Goal: Information Seeking & Learning: Compare options

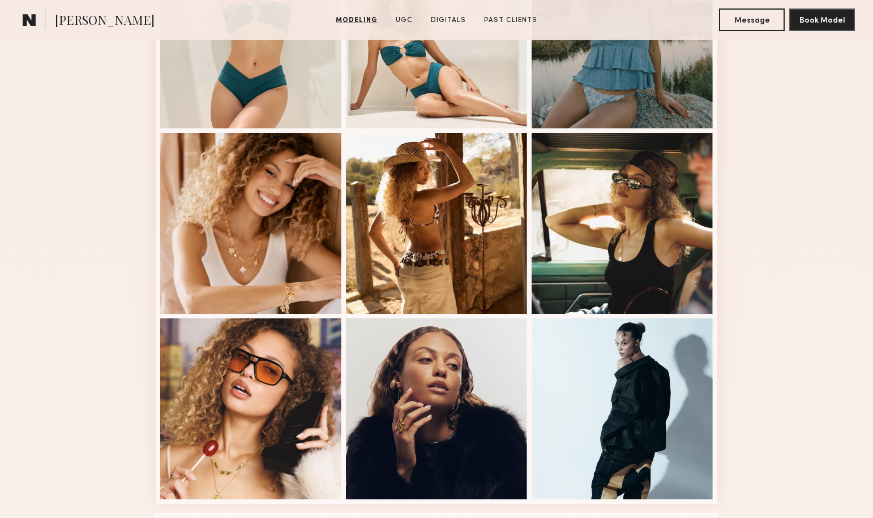
scroll to position [591, 0]
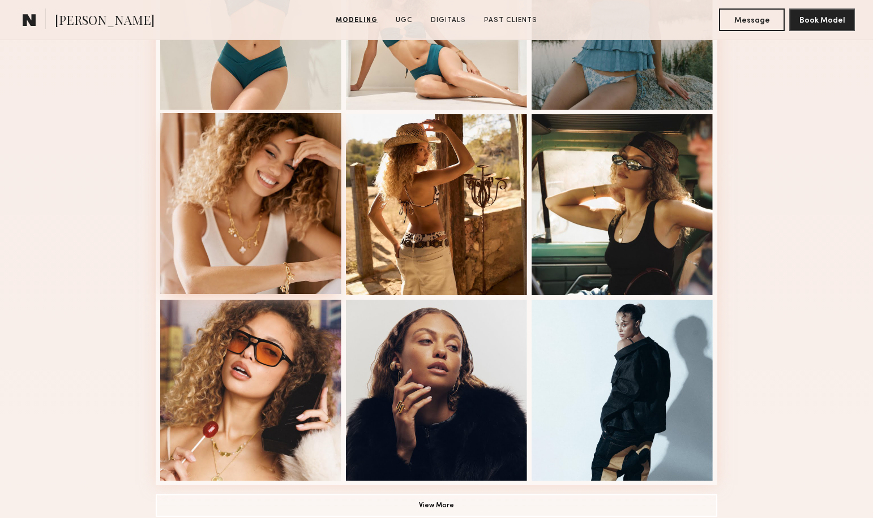
click at [295, 223] on div at bounding box center [250, 203] width 181 height 181
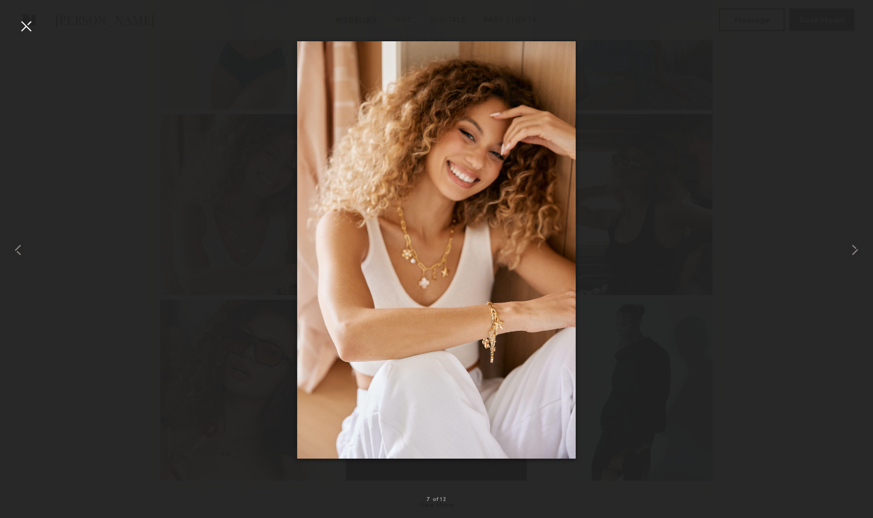
click at [27, 25] on div at bounding box center [26, 26] width 18 height 18
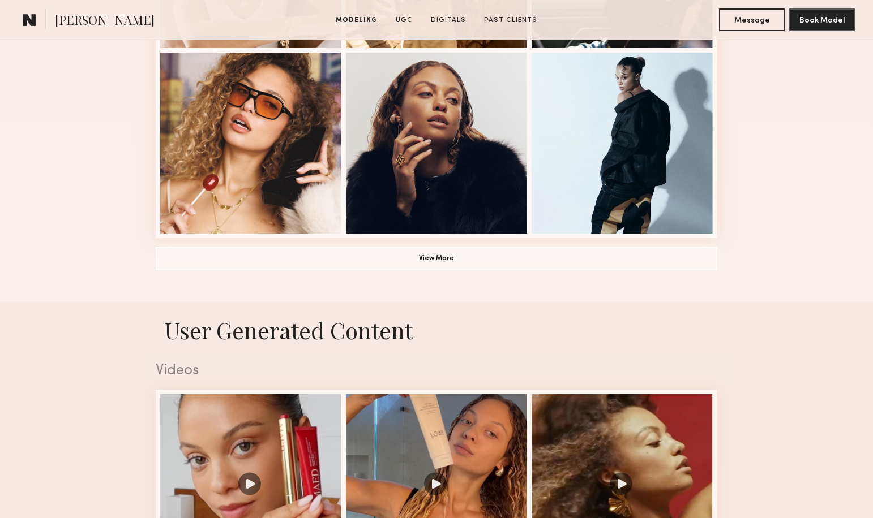
scroll to position [851, 0]
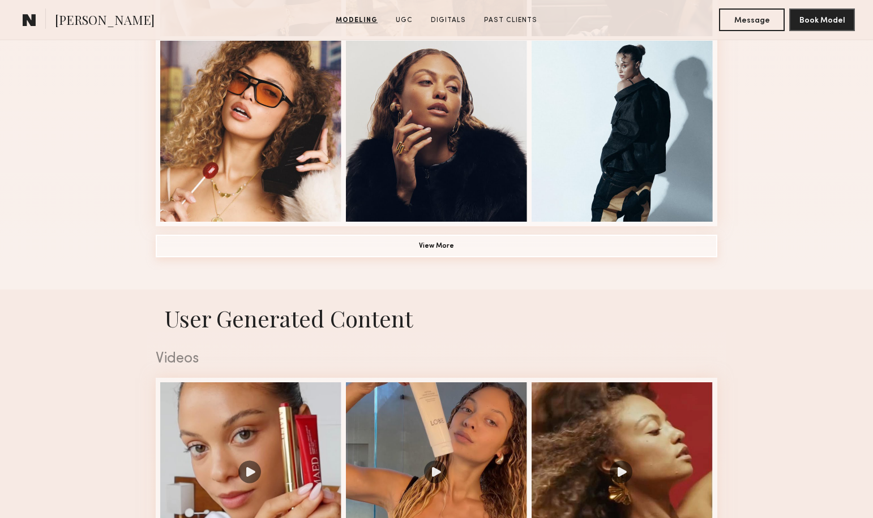
click at [457, 251] on button "View More" at bounding box center [436, 246] width 561 height 23
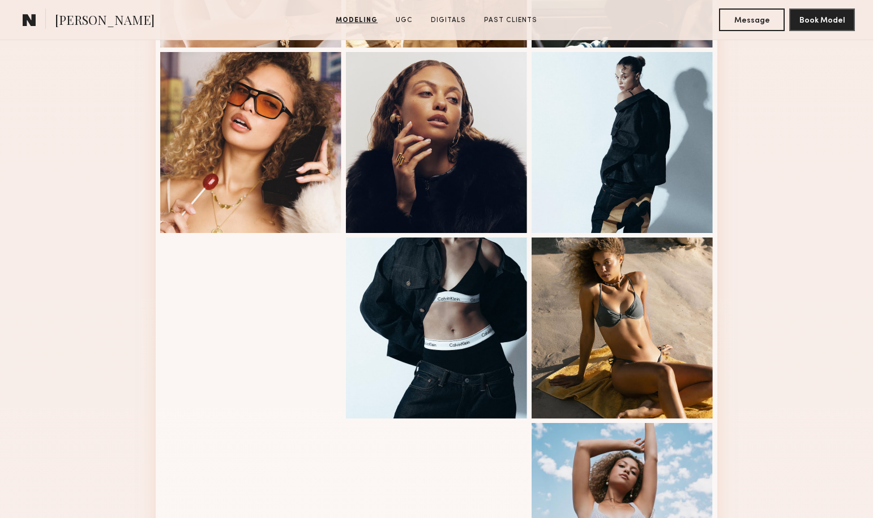
scroll to position [842, 0]
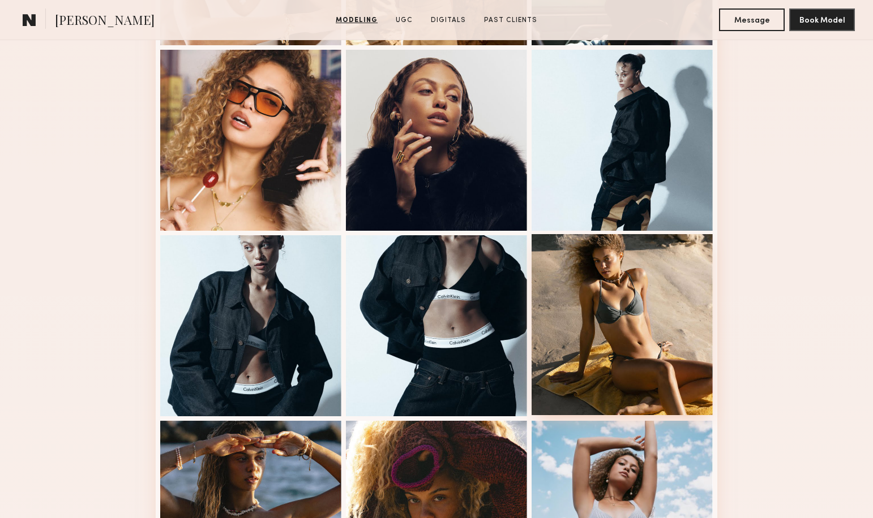
click at [614, 296] on div at bounding box center [621, 324] width 181 height 181
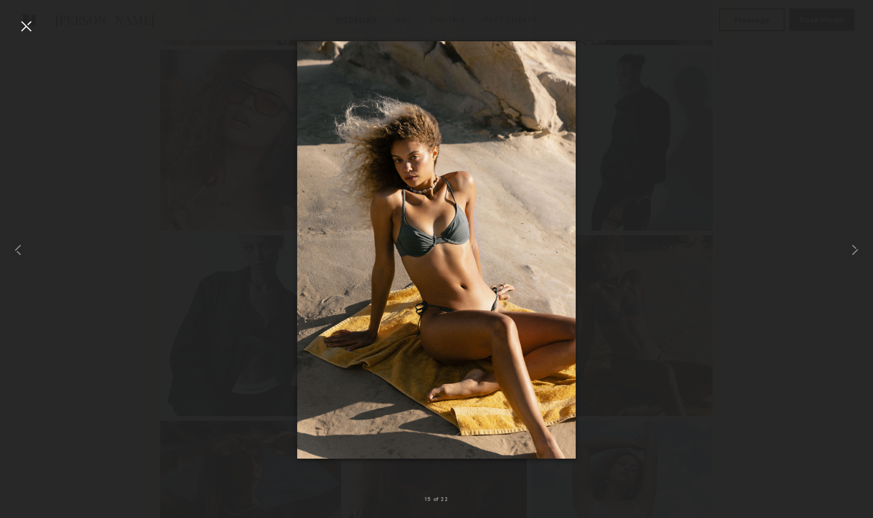
click at [28, 24] on div at bounding box center [26, 26] width 18 height 18
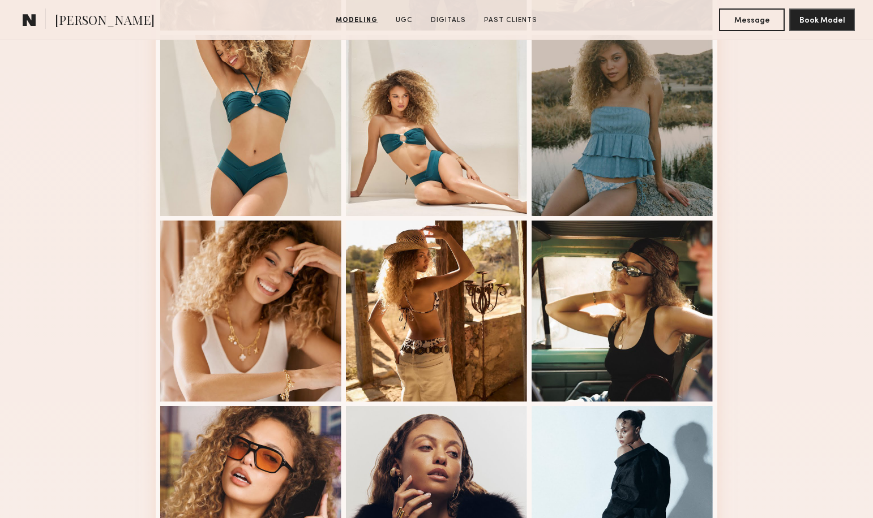
scroll to position [486, 0]
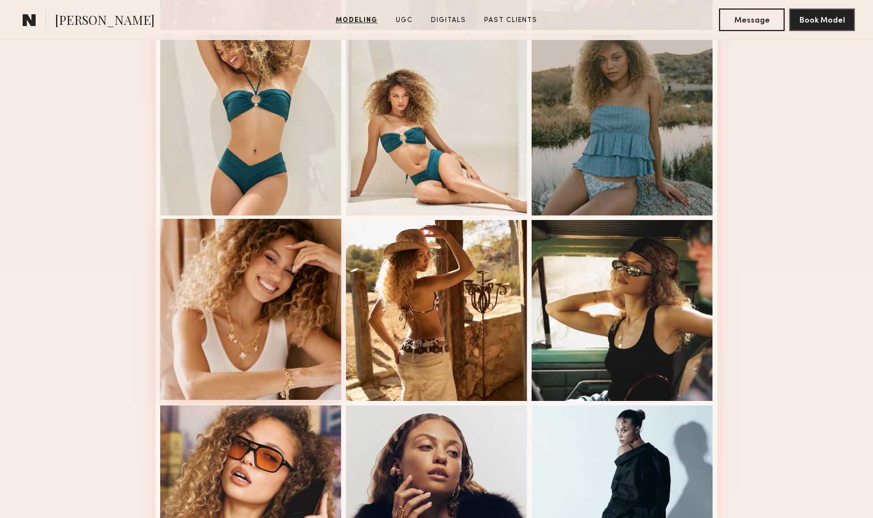
click at [283, 290] on div at bounding box center [250, 309] width 181 height 181
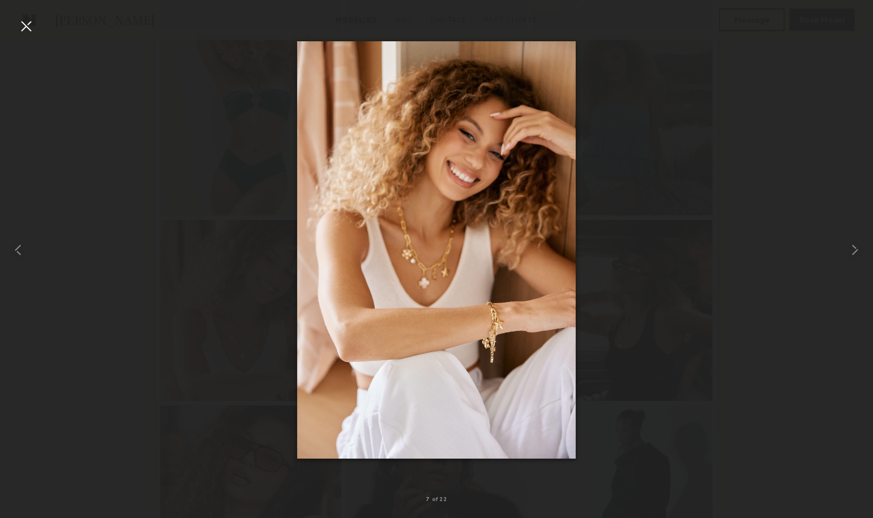
click at [27, 23] on div at bounding box center [26, 26] width 18 height 18
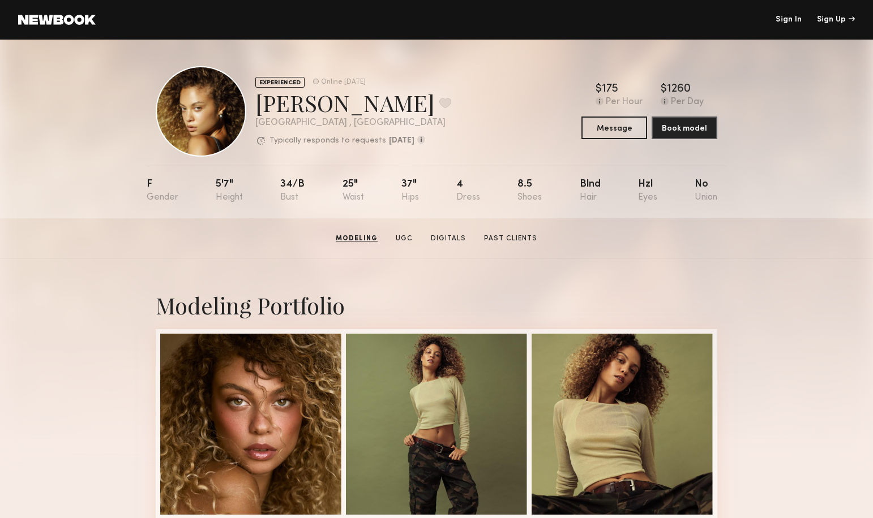
scroll to position [0, 0]
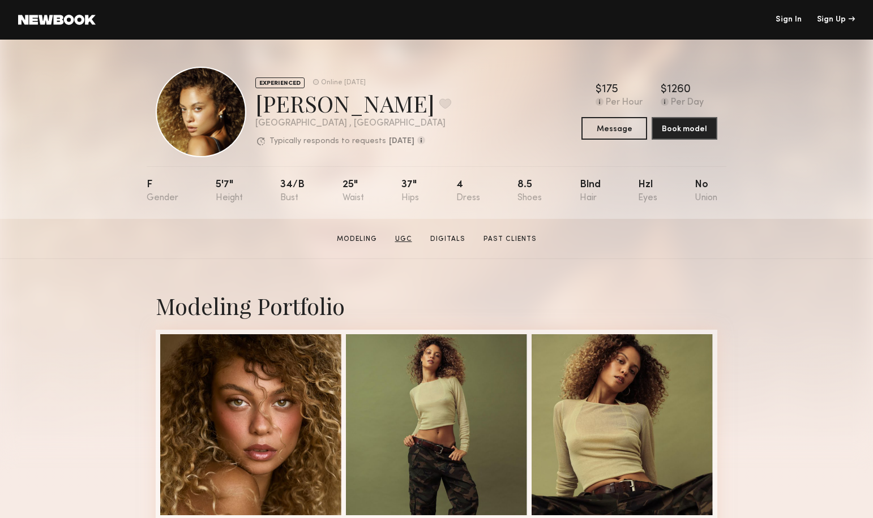
click at [408, 236] on link "UGC" at bounding box center [403, 239] width 26 height 10
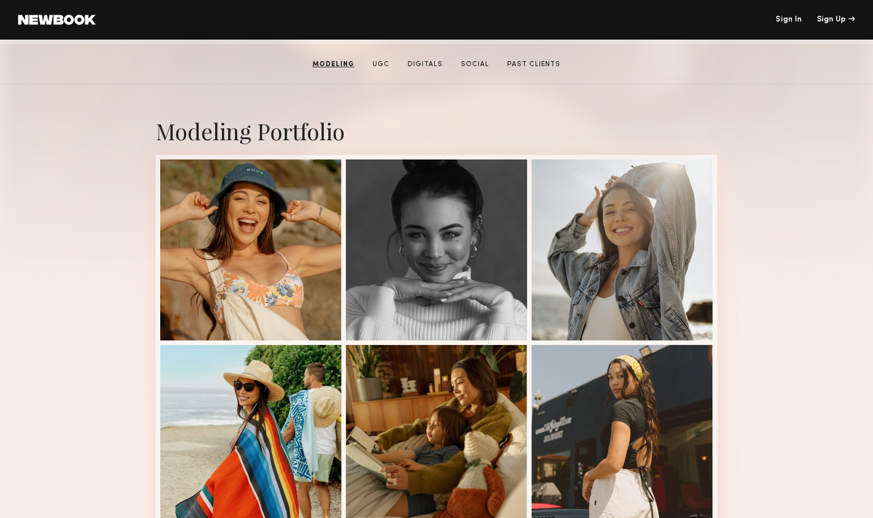
scroll to position [190, 0]
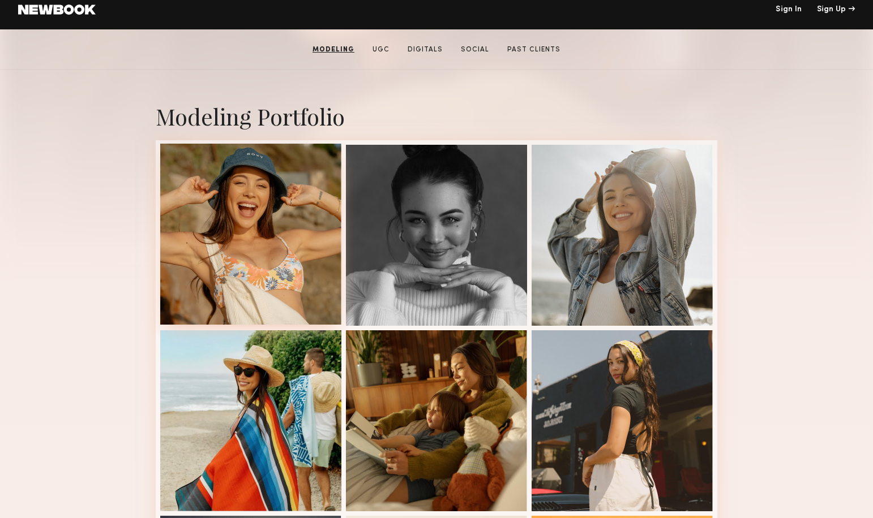
click at [289, 269] on div at bounding box center [250, 234] width 181 height 181
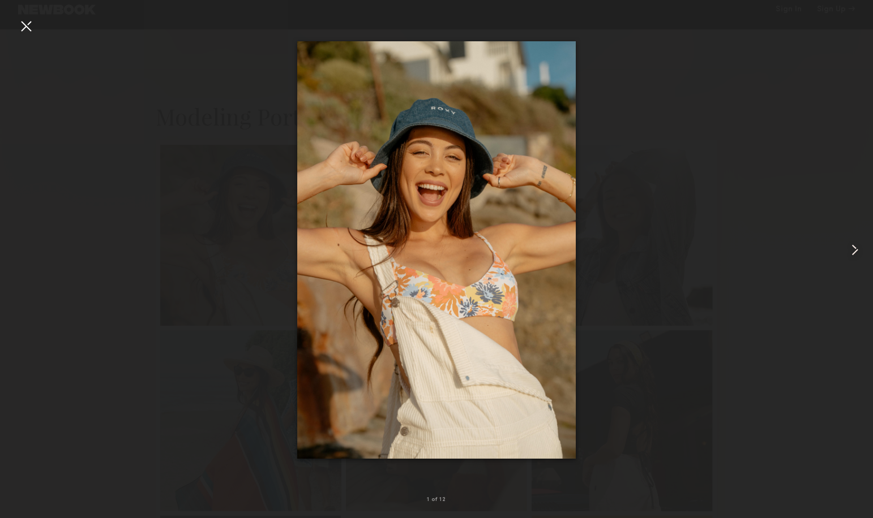
click at [857, 250] on common-icon at bounding box center [854, 250] width 18 height 18
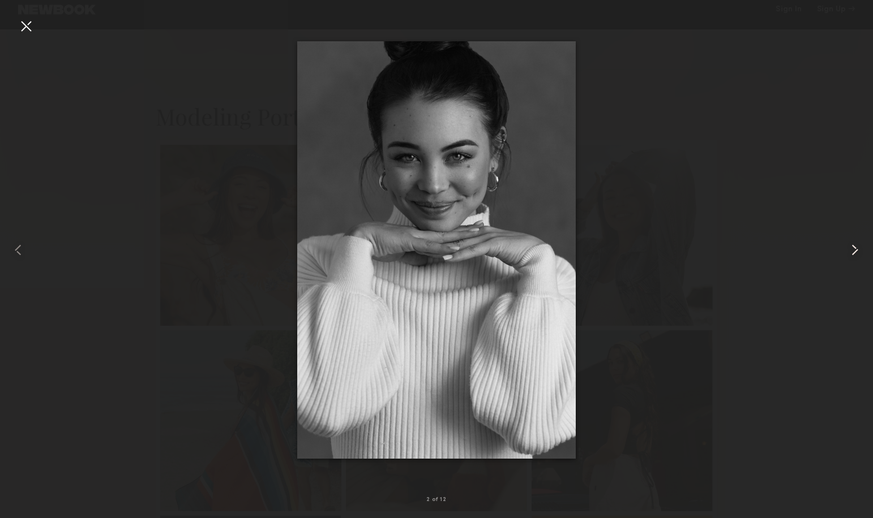
click at [857, 250] on common-icon at bounding box center [854, 250] width 18 height 18
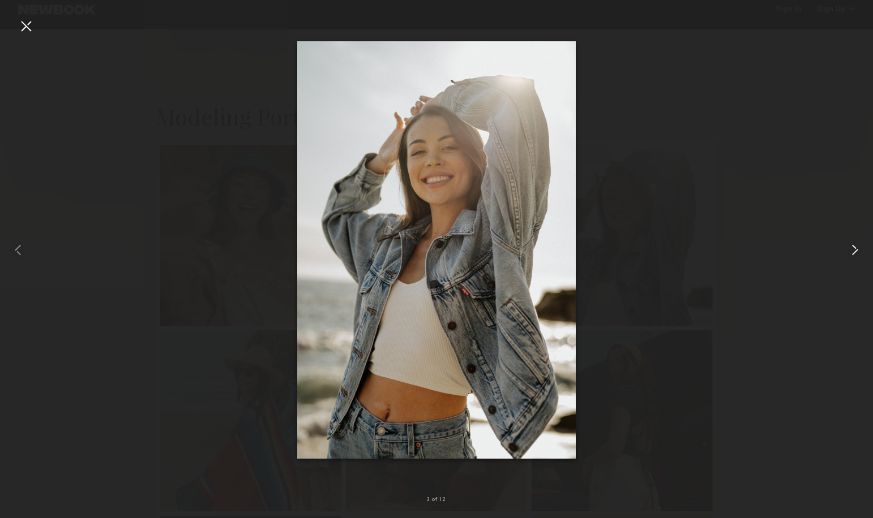
click at [856, 250] on common-icon at bounding box center [854, 250] width 18 height 18
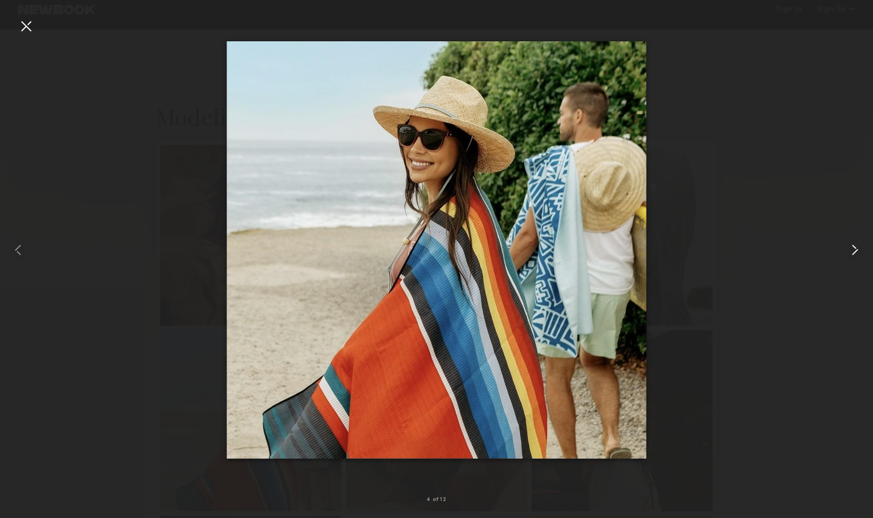
click at [856, 250] on common-icon at bounding box center [854, 250] width 18 height 18
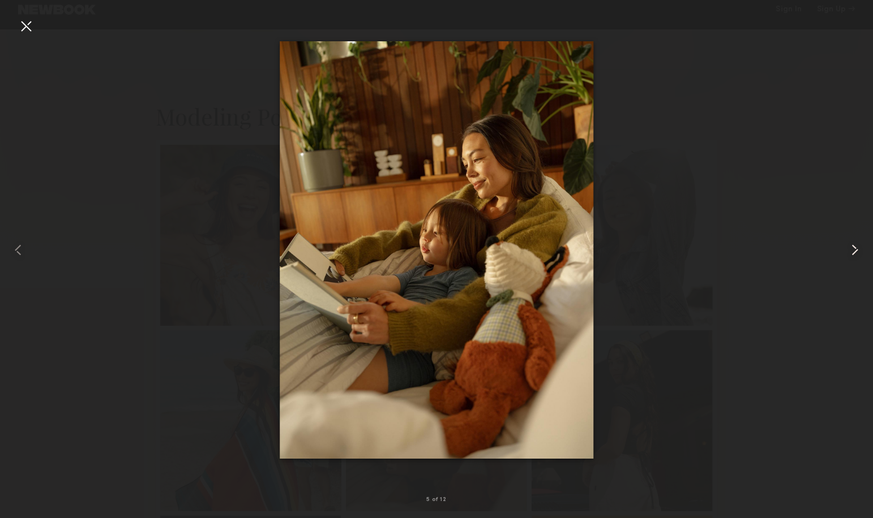
click at [855, 250] on common-icon at bounding box center [854, 250] width 18 height 18
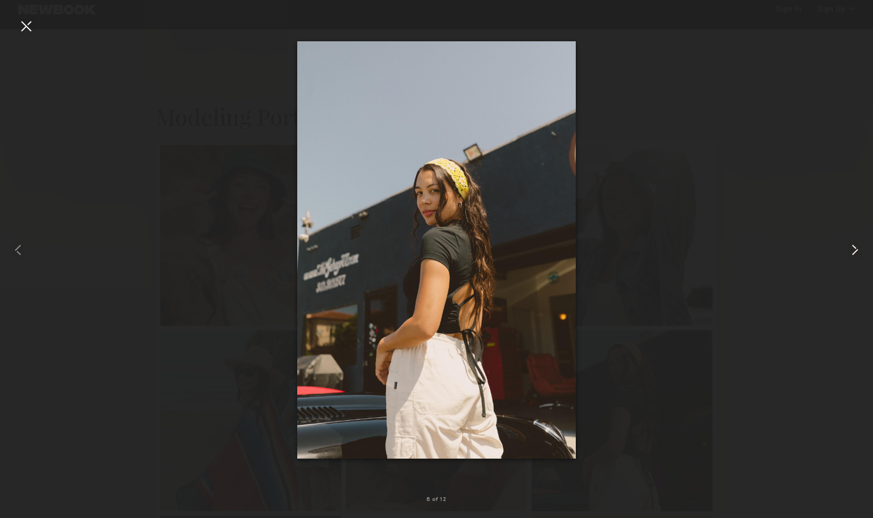
click at [855, 250] on common-icon at bounding box center [854, 250] width 18 height 18
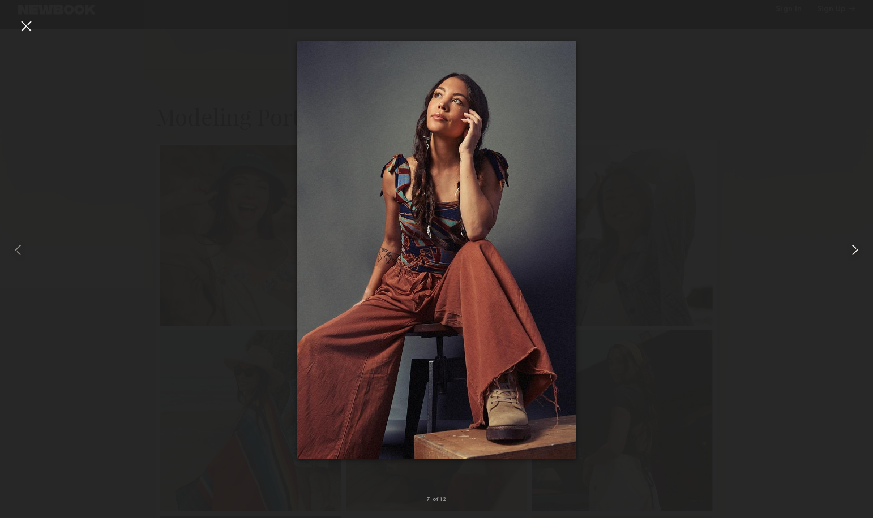
click at [855, 251] on common-icon at bounding box center [854, 250] width 18 height 18
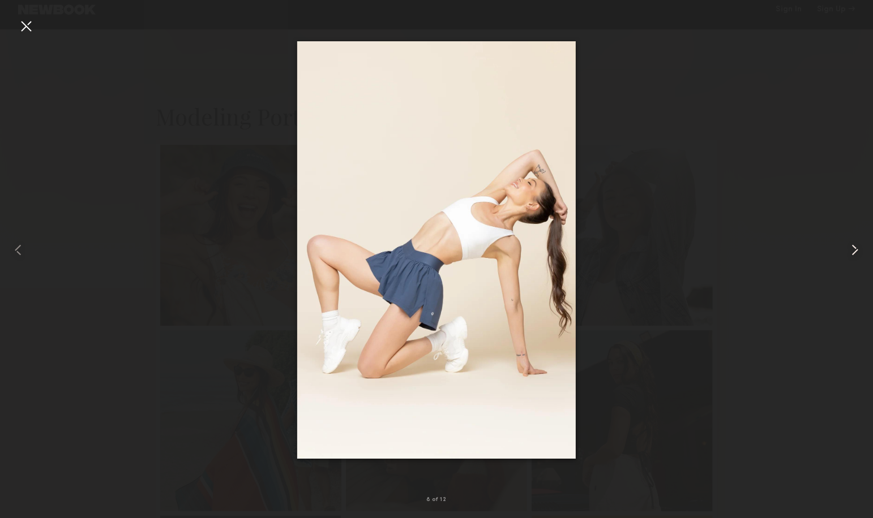
click at [855, 251] on common-icon at bounding box center [854, 250] width 18 height 18
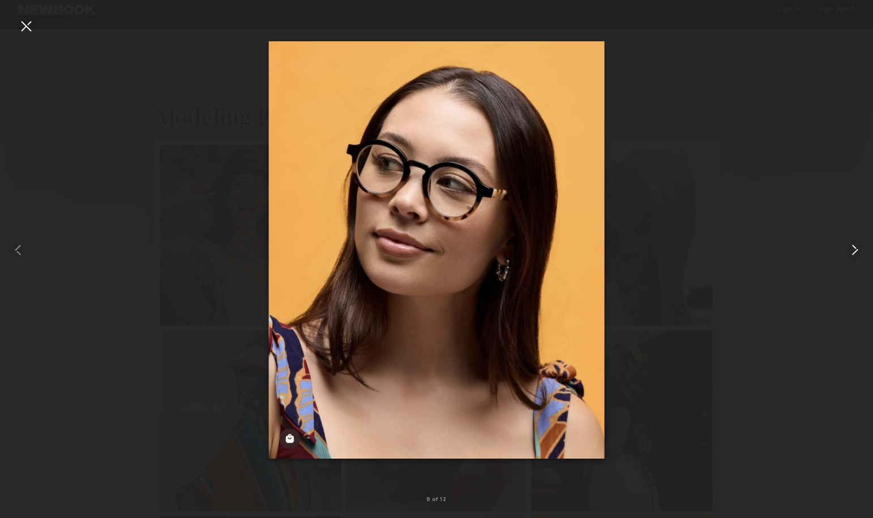
click at [855, 251] on common-icon at bounding box center [854, 250] width 18 height 18
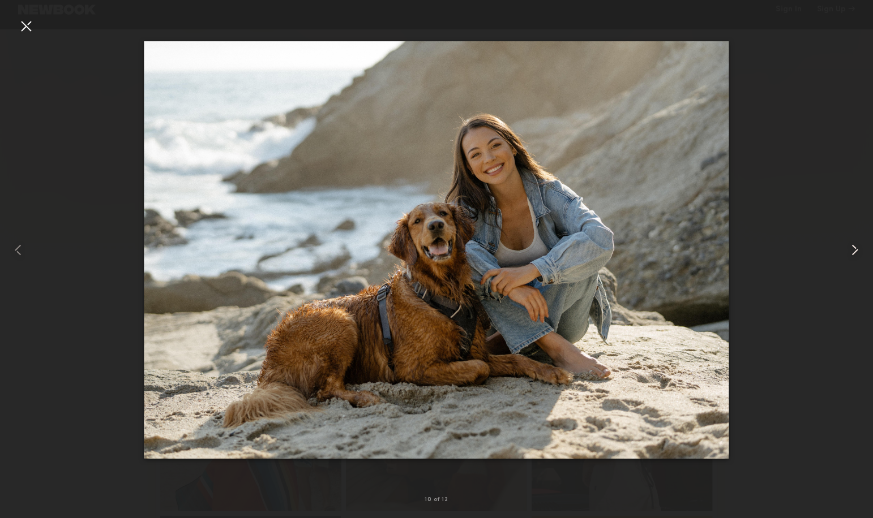
click at [854, 251] on common-icon at bounding box center [854, 250] width 18 height 18
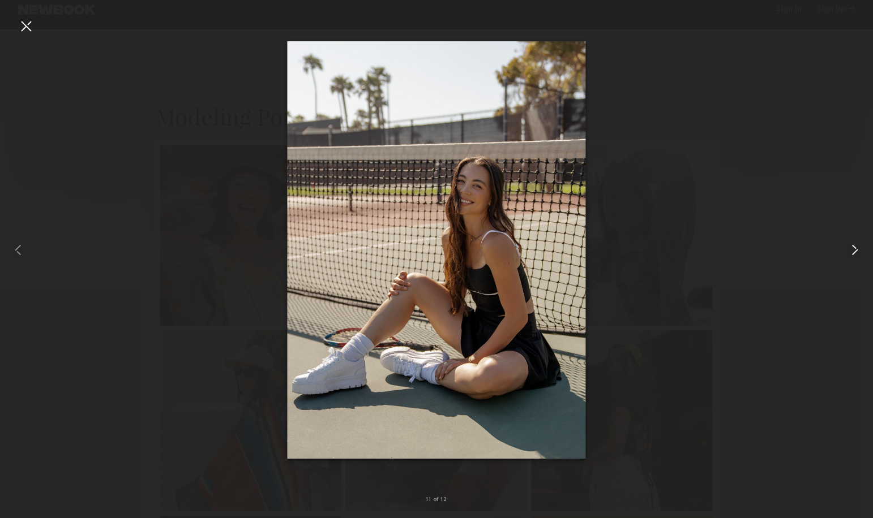
click at [854, 251] on common-icon at bounding box center [854, 250] width 18 height 18
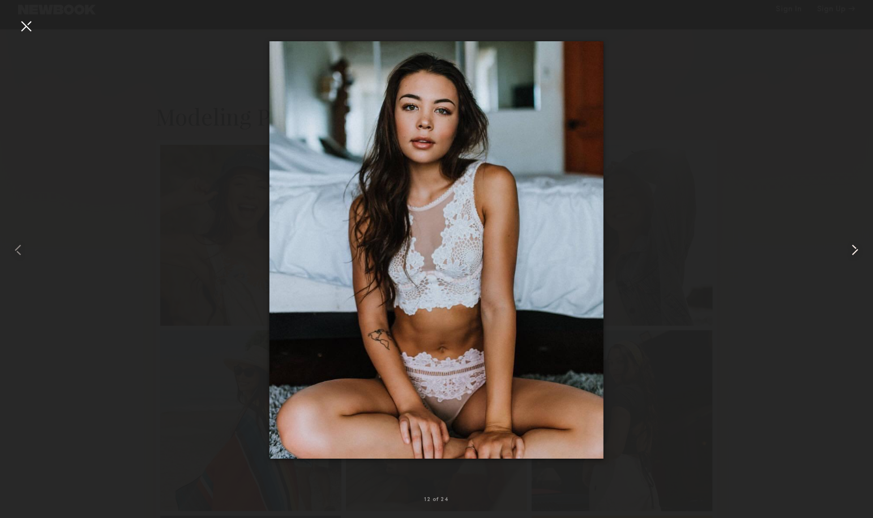
click at [854, 251] on common-icon at bounding box center [854, 250] width 18 height 18
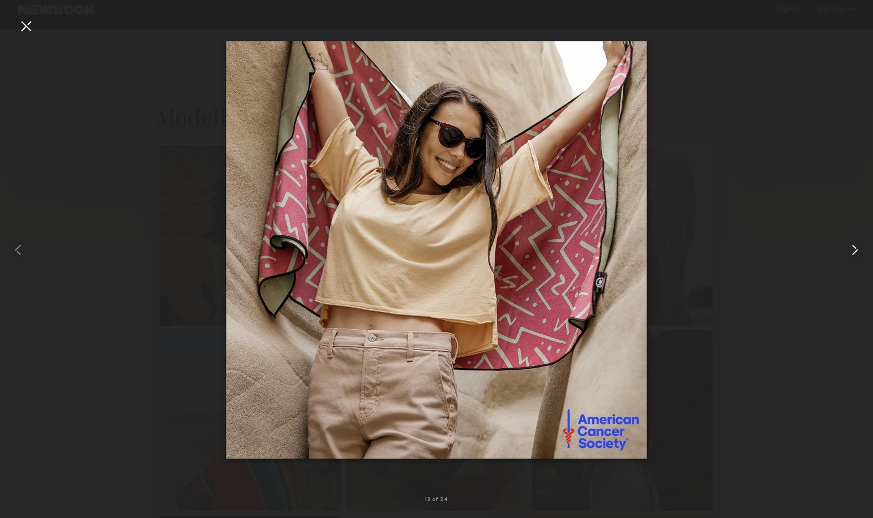
click at [854, 251] on common-icon at bounding box center [854, 250] width 18 height 18
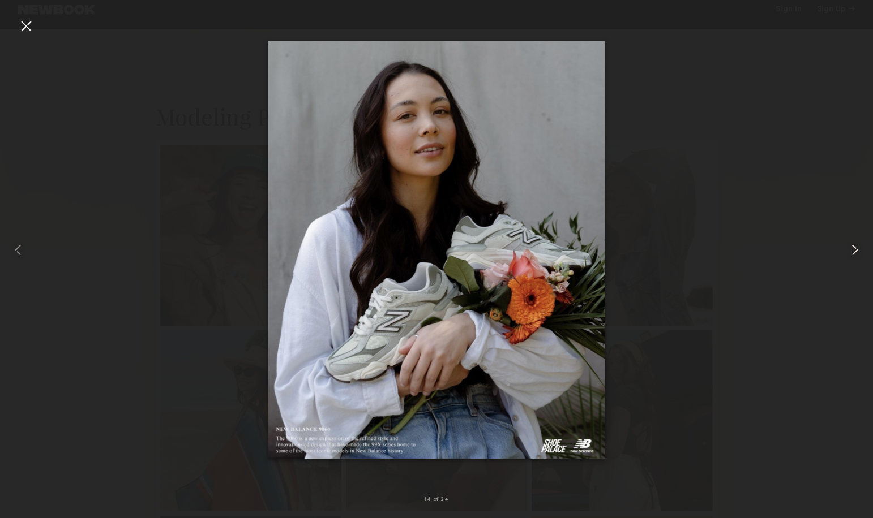
click at [853, 251] on common-icon at bounding box center [854, 250] width 18 height 18
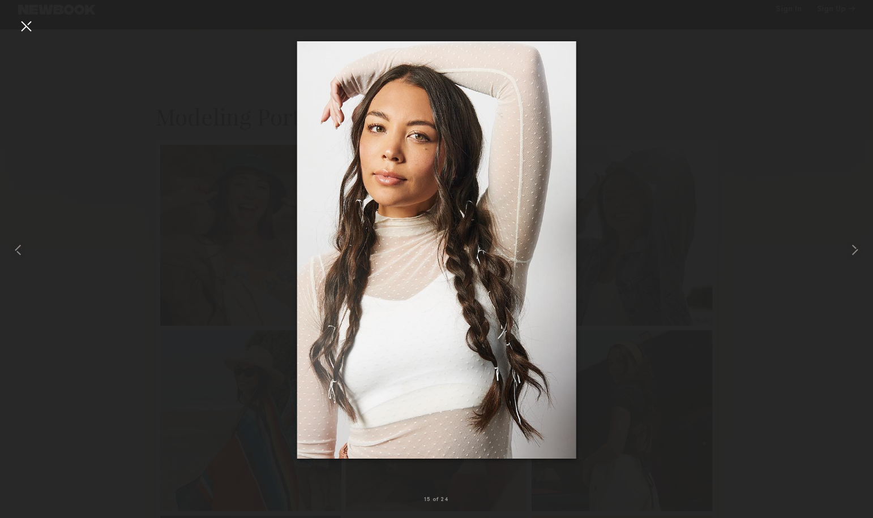
click at [767, 177] on div at bounding box center [436, 250] width 873 height 464
click at [23, 27] on div at bounding box center [26, 26] width 18 height 18
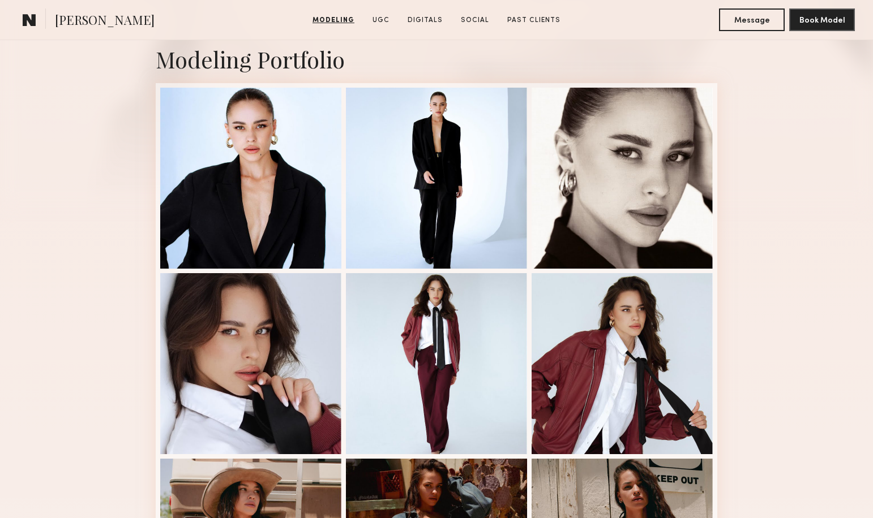
scroll to position [247, 0]
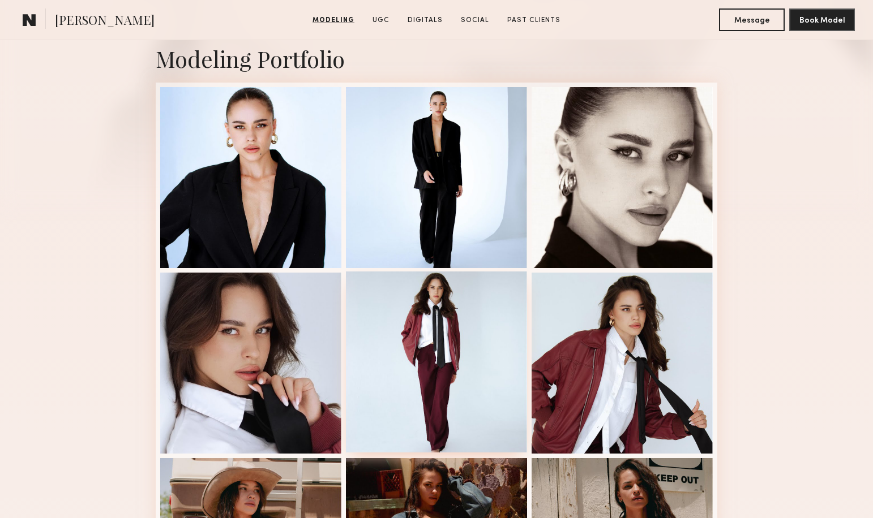
click at [449, 362] on div at bounding box center [436, 362] width 181 height 181
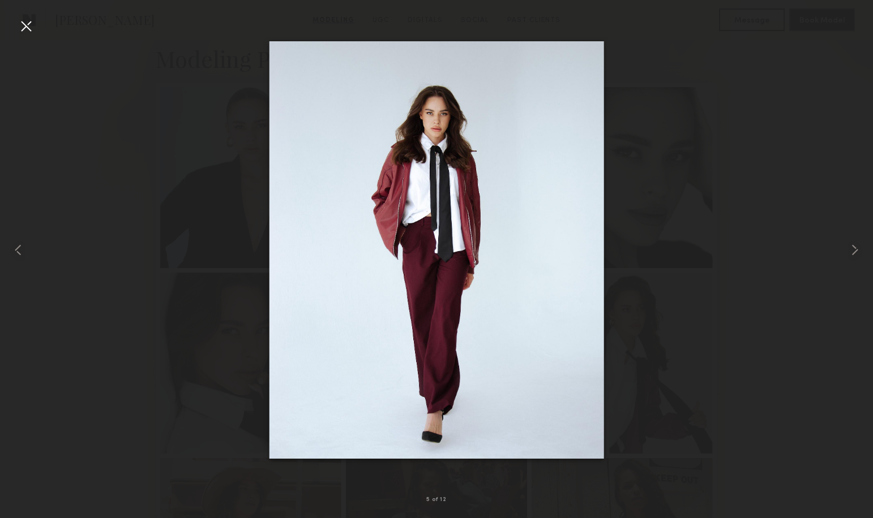
click at [29, 24] on div at bounding box center [26, 26] width 18 height 18
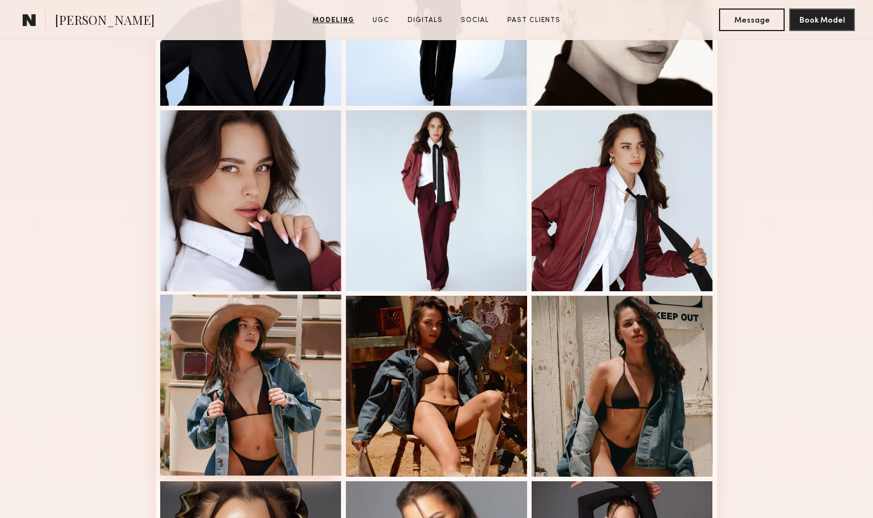
scroll to position [435, 0]
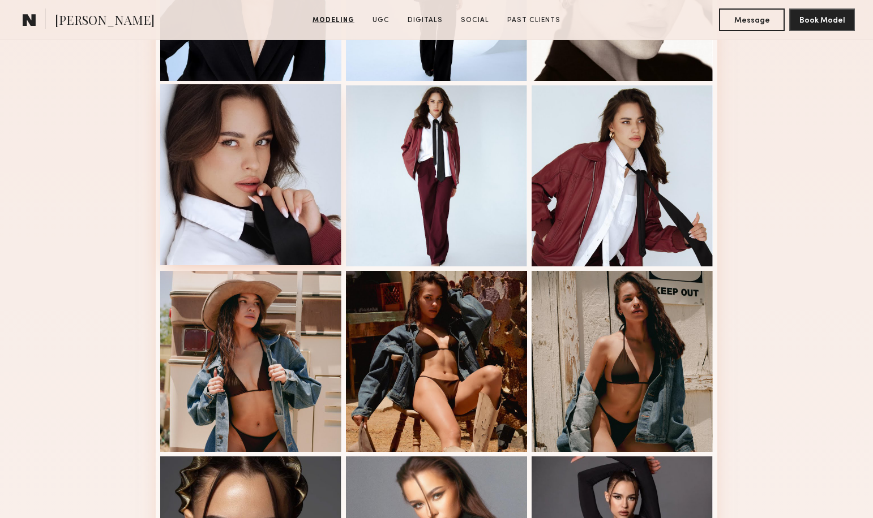
click at [264, 221] on div at bounding box center [250, 174] width 181 height 181
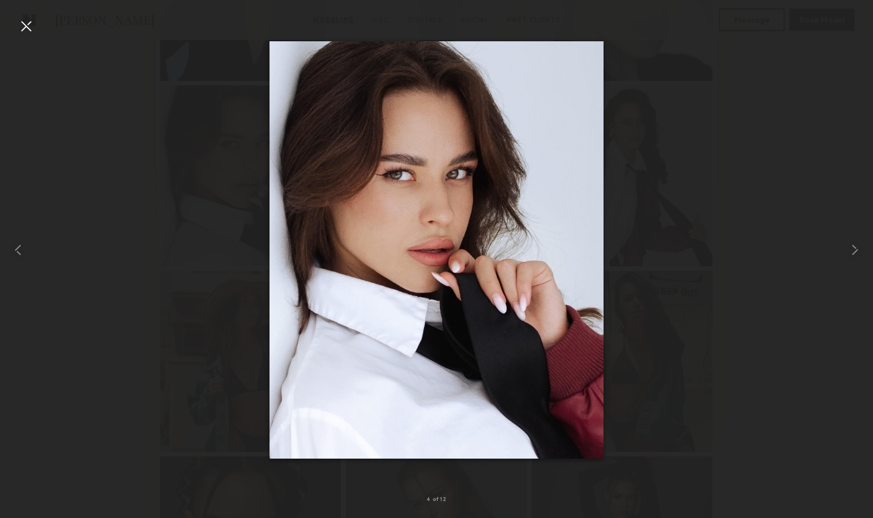
click at [27, 23] on div at bounding box center [26, 26] width 18 height 18
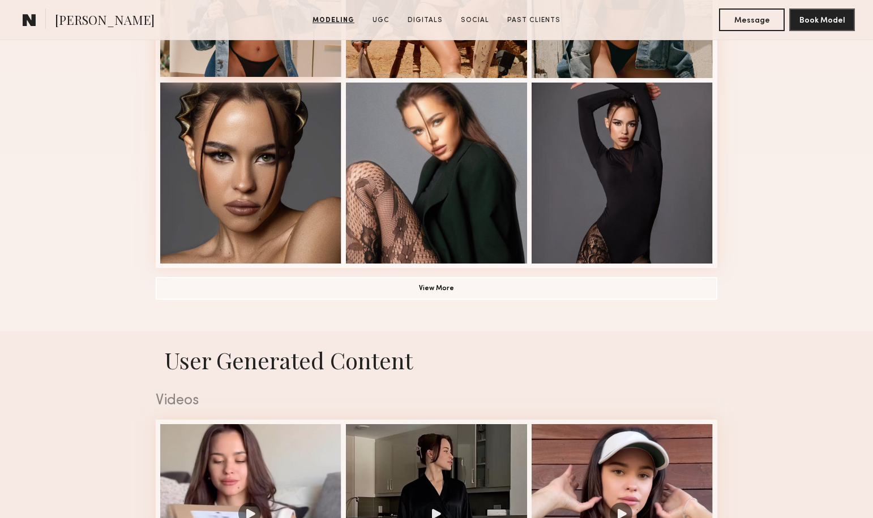
scroll to position [810, 0]
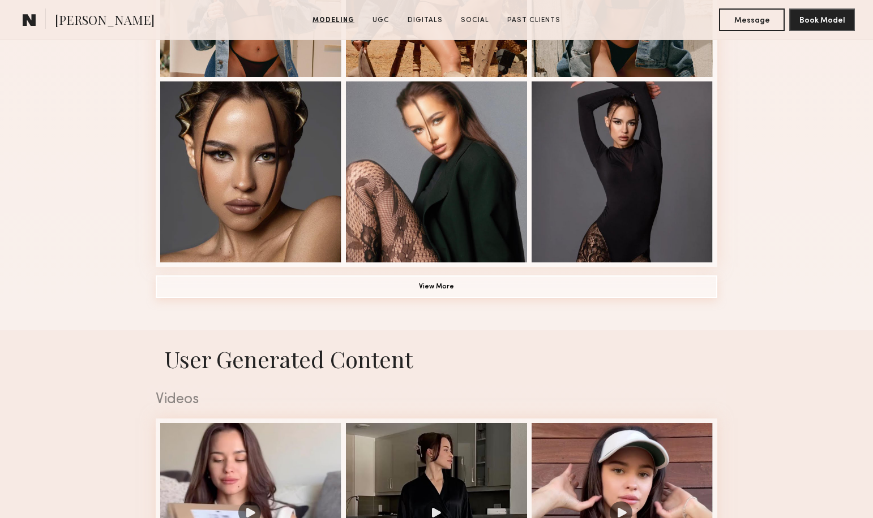
click at [437, 287] on button "View More" at bounding box center [436, 287] width 561 height 23
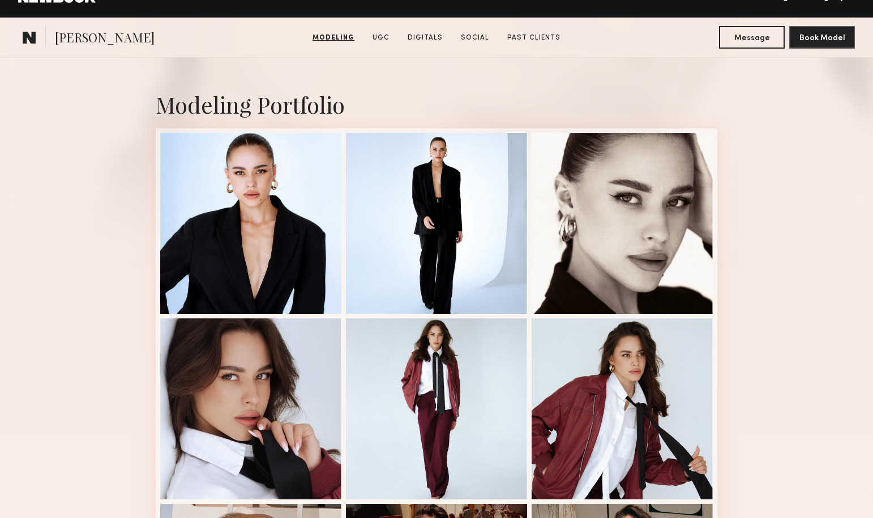
scroll to position [0, 0]
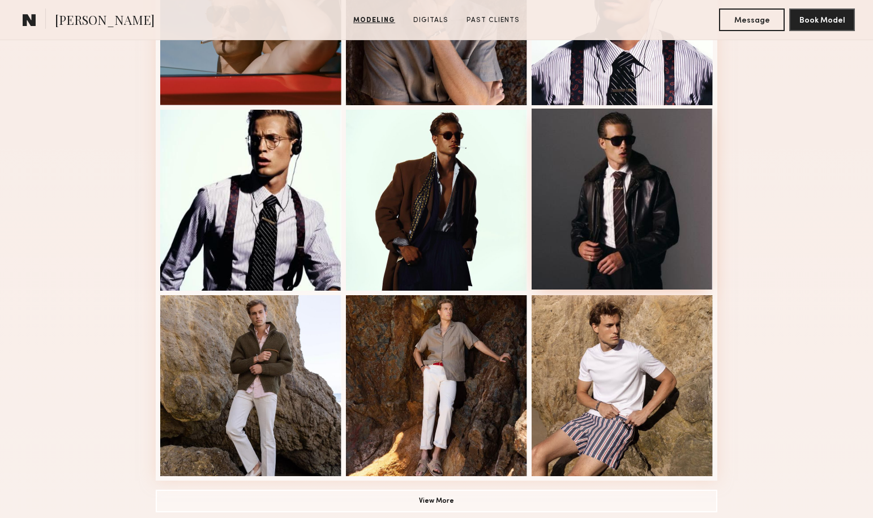
scroll to position [621, 0]
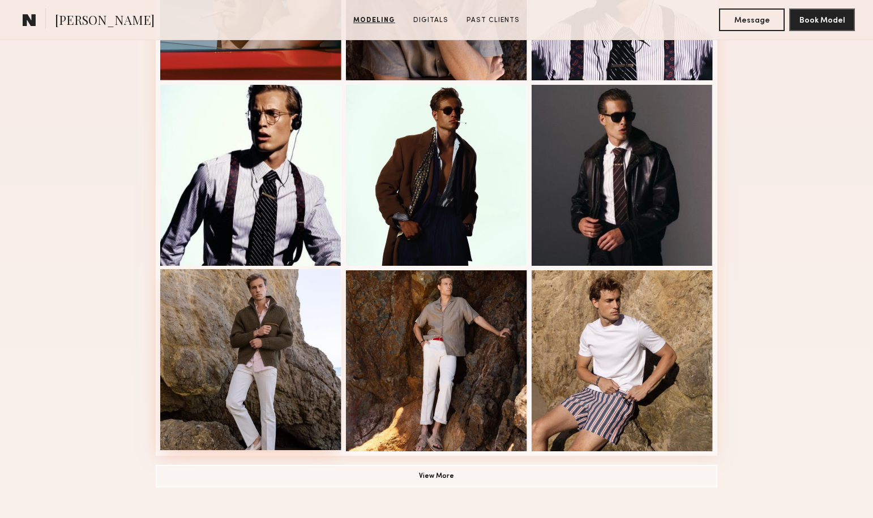
click at [260, 350] on div at bounding box center [250, 359] width 181 height 181
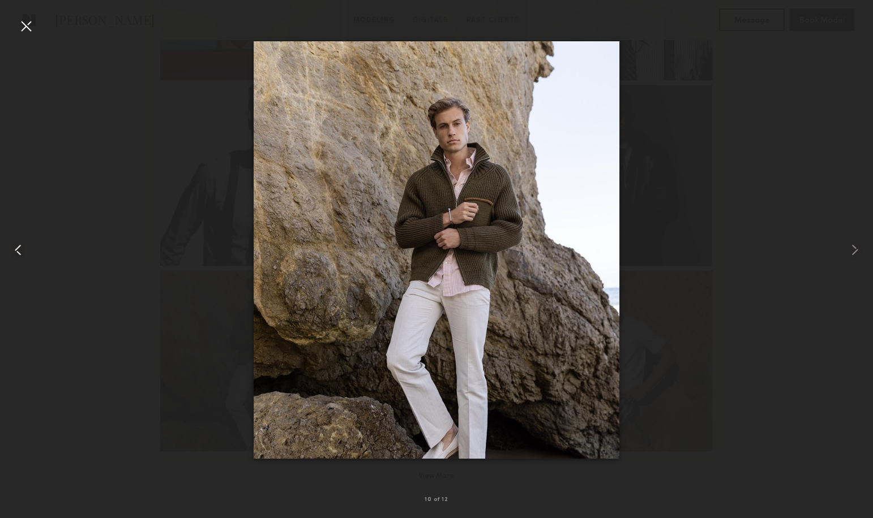
click at [16, 24] on div at bounding box center [17, 250] width 35 height 464
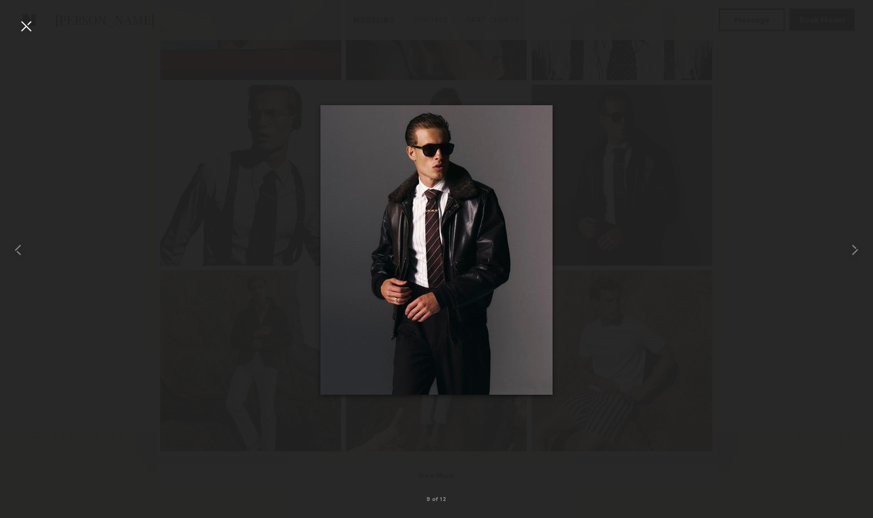
click at [28, 24] on div at bounding box center [26, 26] width 18 height 18
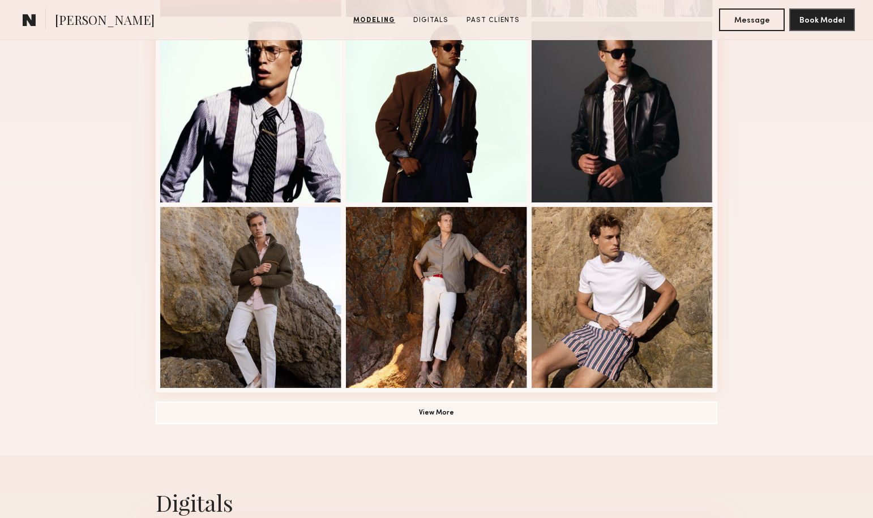
scroll to position [699, 0]
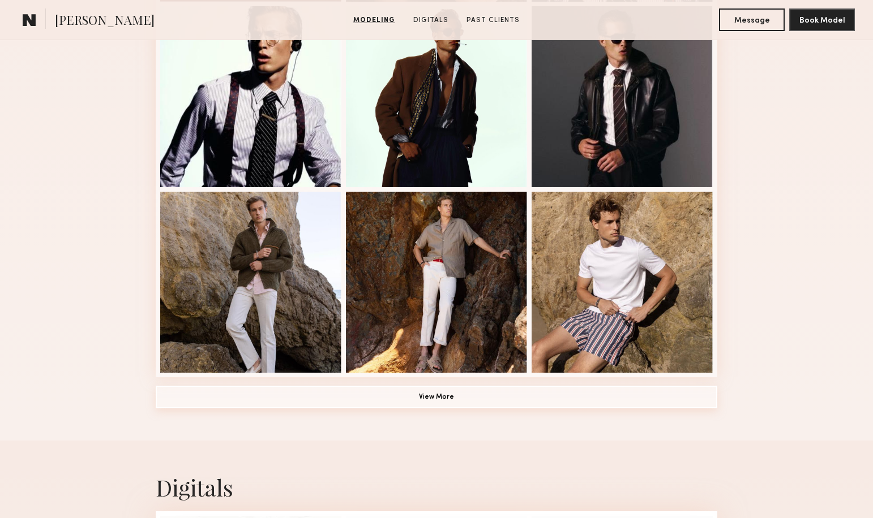
click at [366, 395] on button "View More" at bounding box center [436, 397] width 561 height 23
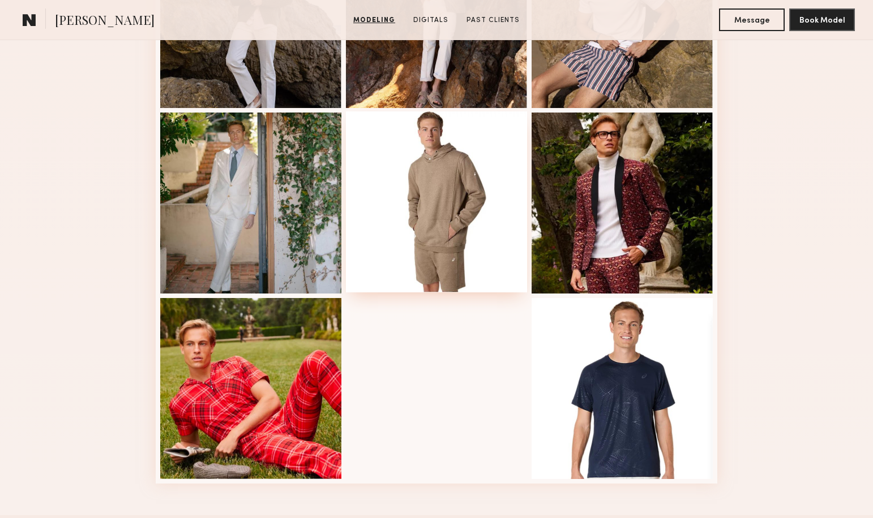
scroll to position [965, 0]
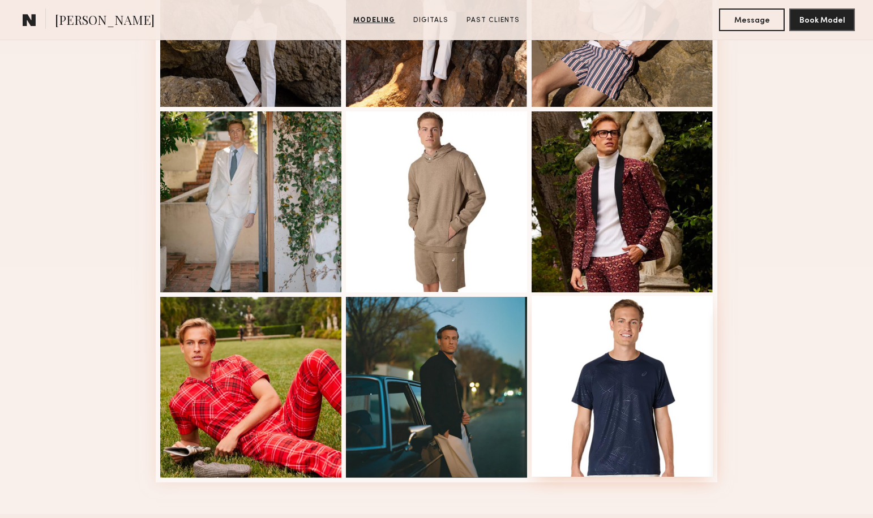
click at [618, 374] on div at bounding box center [621, 386] width 181 height 181
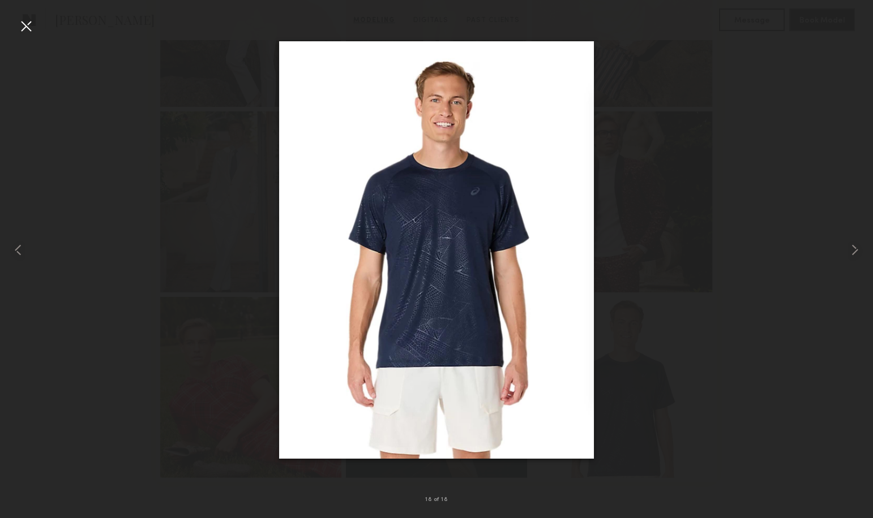
click at [29, 25] on div at bounding box center [26, 26] width 18 height 18
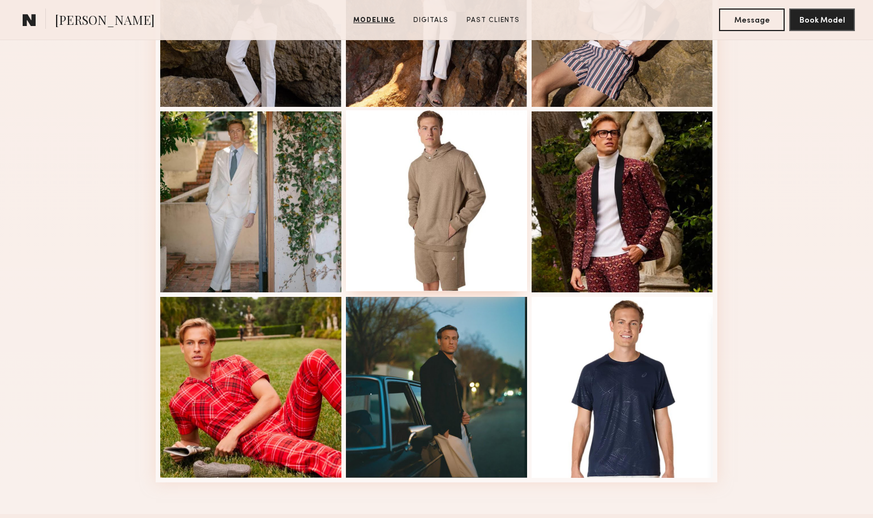
click at [443, 204] on div at bounding box center [436, 200] width 181 height 181
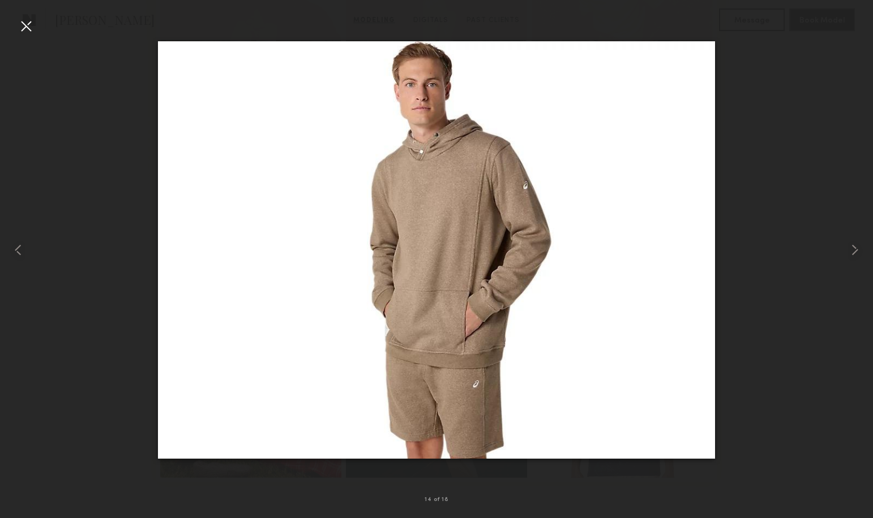
click at [25, 27] on div at bounding box center [26, 26] width 18 height 18
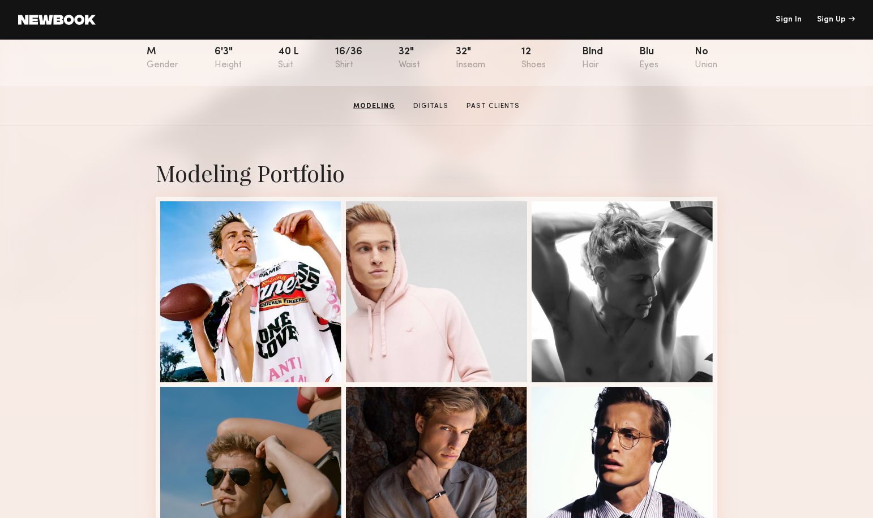
scroll to position [132, 0]
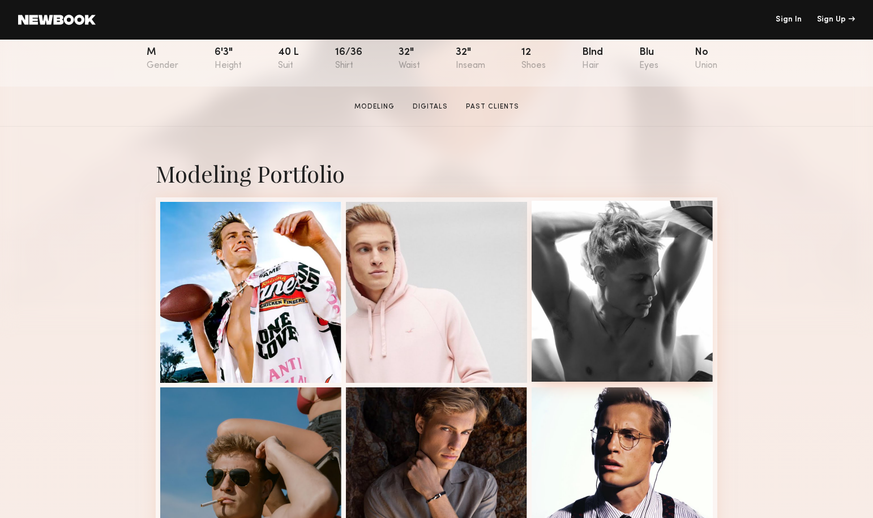
click at [564, 295] on div at bounding box center [621, 291] width 181 height 181
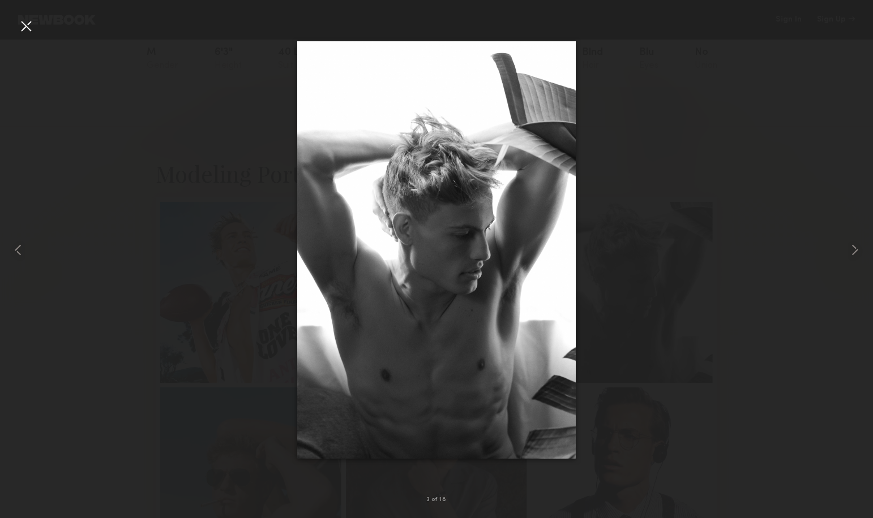
click at [24, 30] on div at bounding box center [26, 26] width 18 height 18
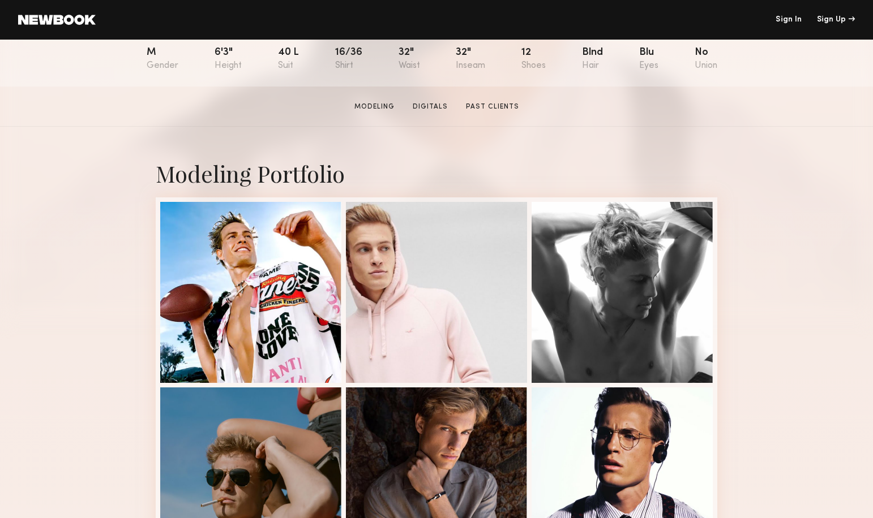
scroll to position [0, 0]
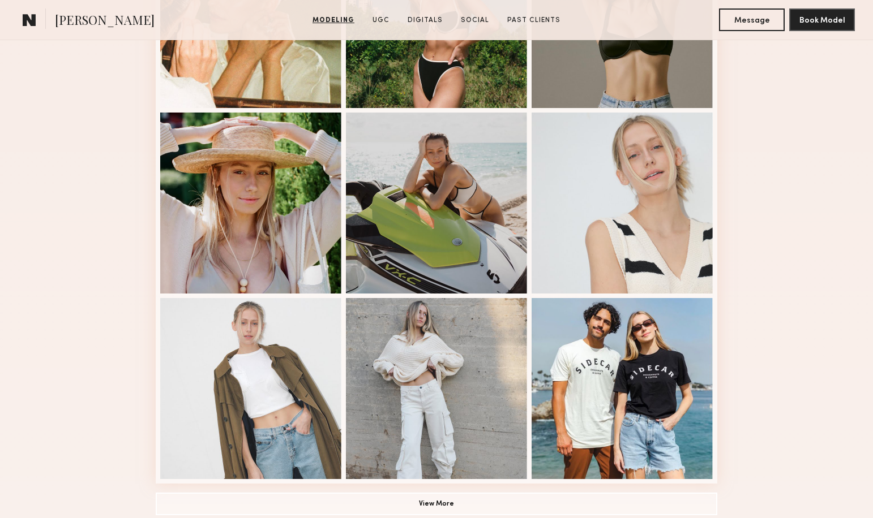
scroll to position [475, 0]
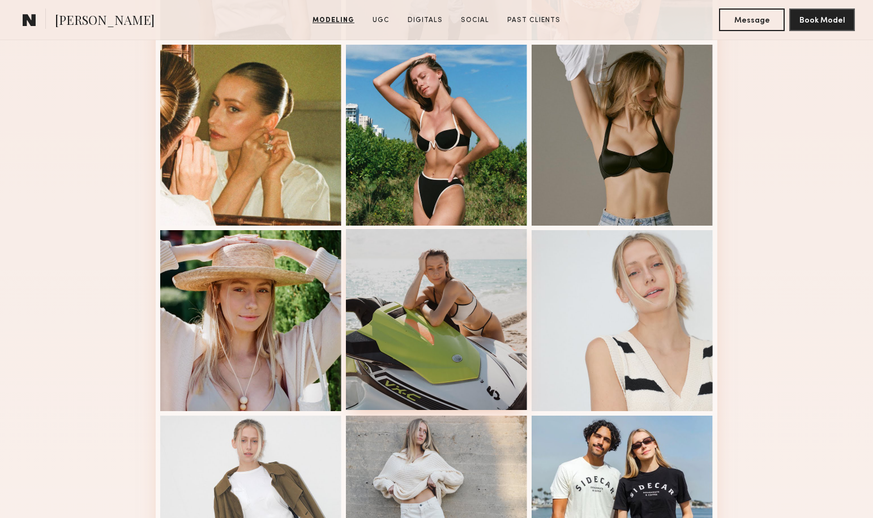
click at [417, 320] on div at bounding box center [436, 319] width 181 height 181
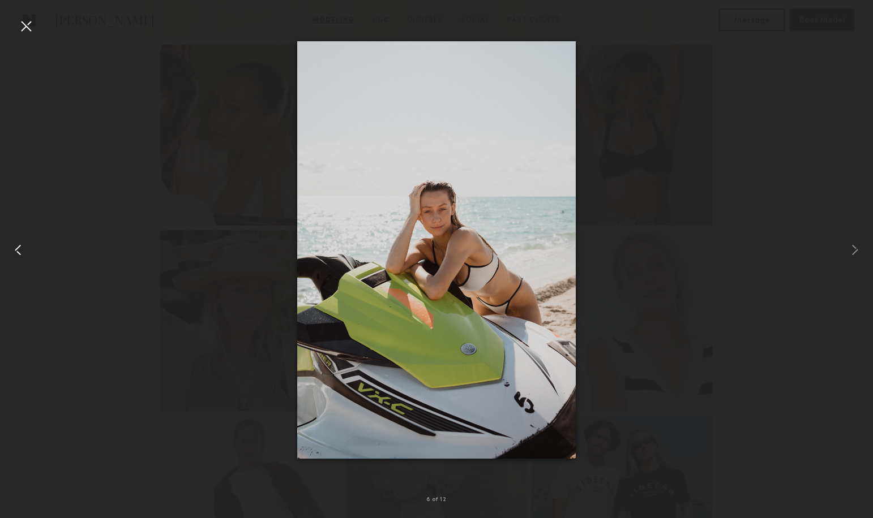
click at [19, 247] on common-icon at bounding box center [18, 250] width 18 height 18
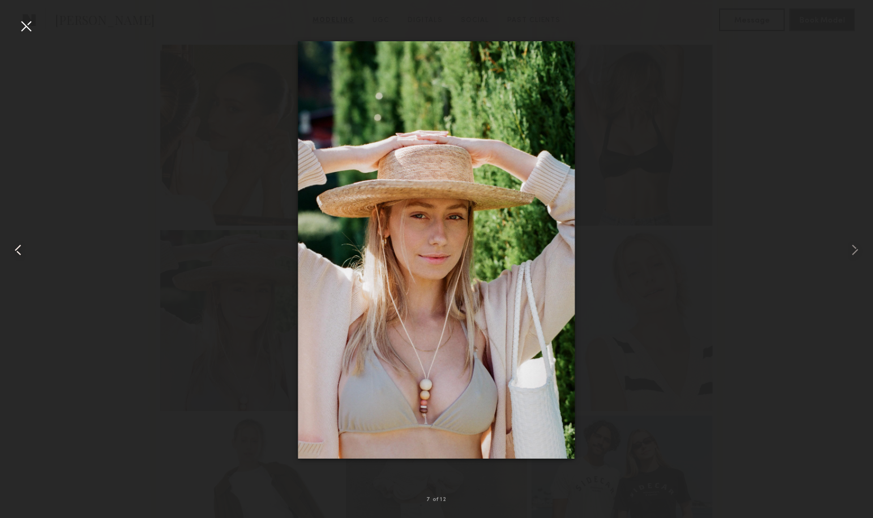
click at [19, 247] on common-icon at bounding box center [18, 250] width 18 height 18
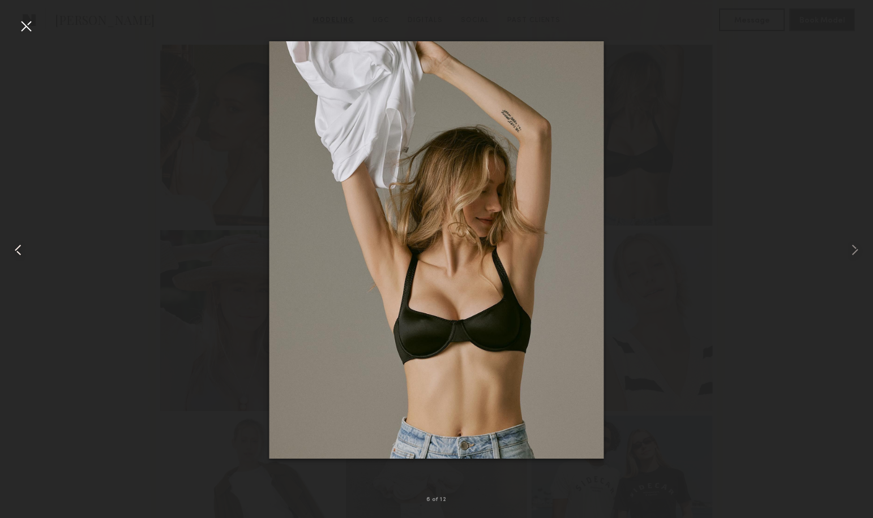
click at [19, 247] on common-icon at bounding box center [18, 250] width 18 height 18
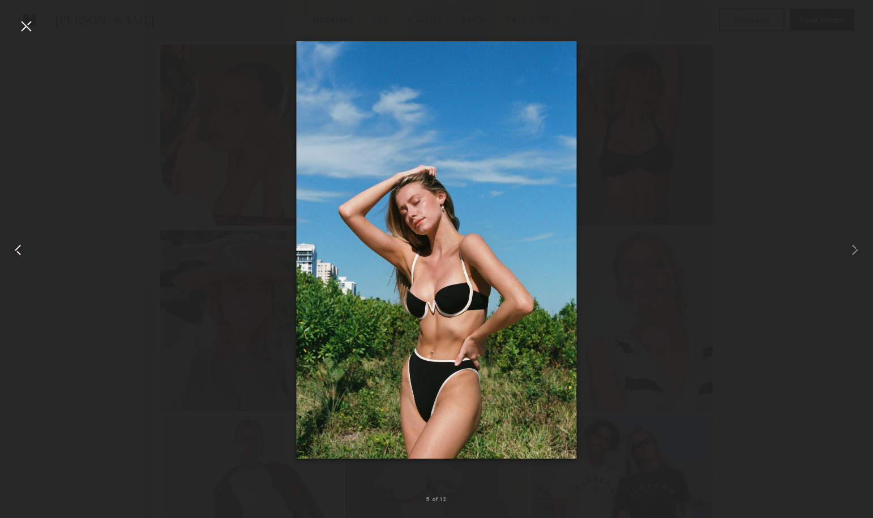
click at [19, 247] on common-icon at bounding box center [18, 250] width 18 height 18
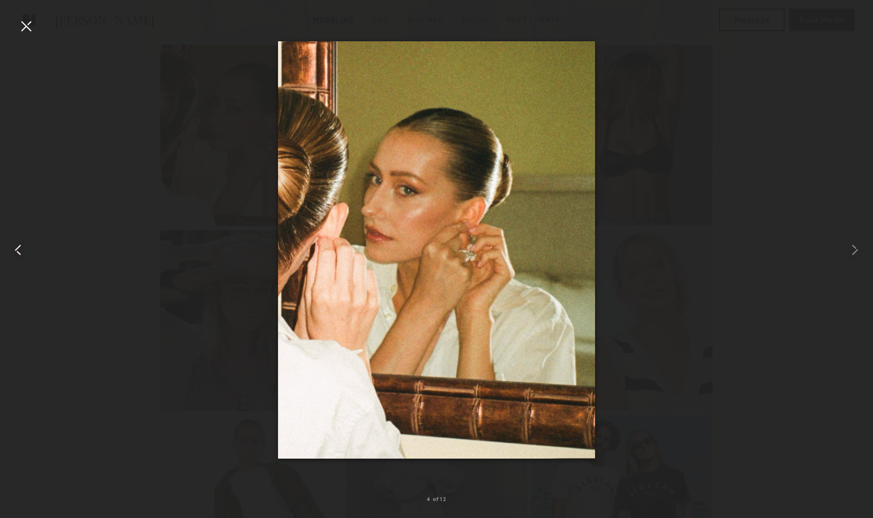
click at [19, 247] on common-icon at bounding box center [18, 250] width 18 height 18
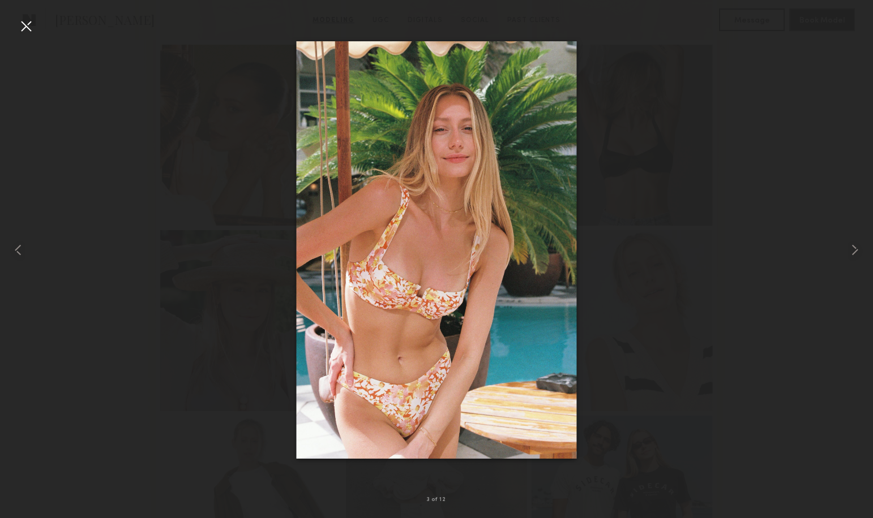
click at [28, 17] on div at bounding box center [26, 26] width 18 height 18
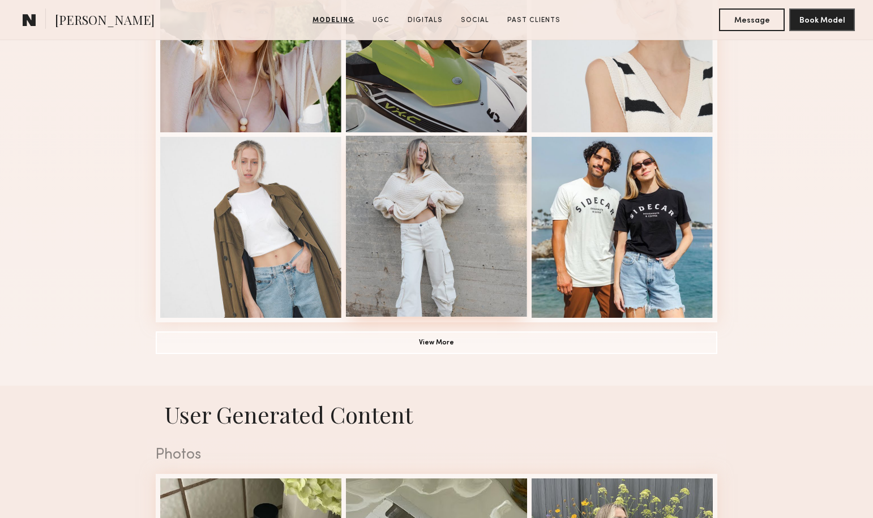
scroll to position [756, 0]
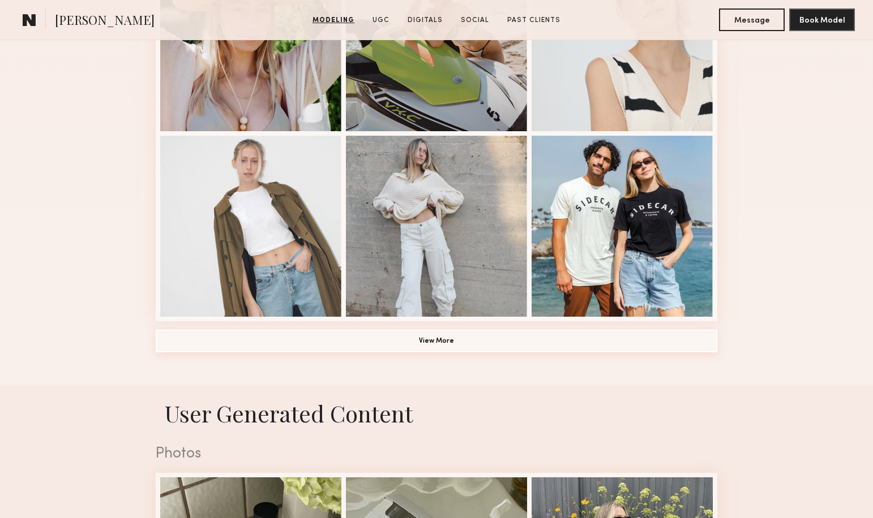
click at [434, 347] on button "View More" at bounding box center [436, 341] width 561 height 23
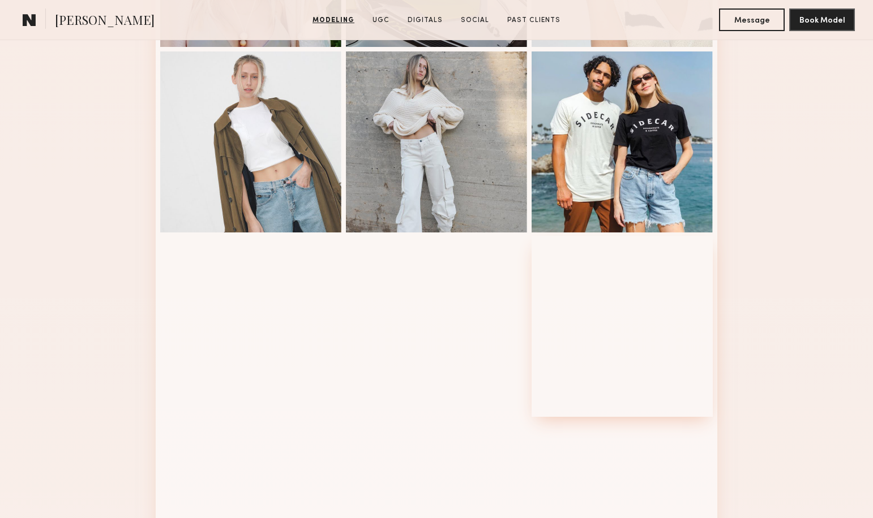
scroll to position [860, 0]
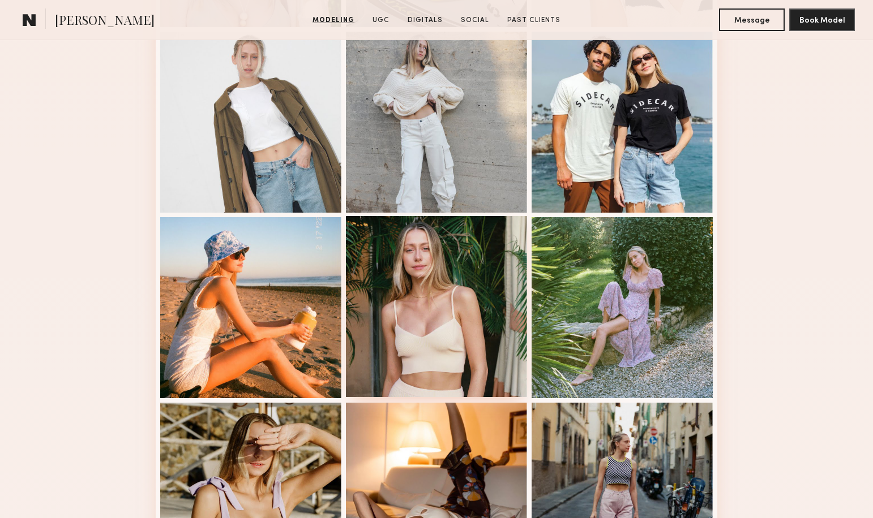
click at [431, 293] on div at bounding box center [436, 306] width 181 height 181
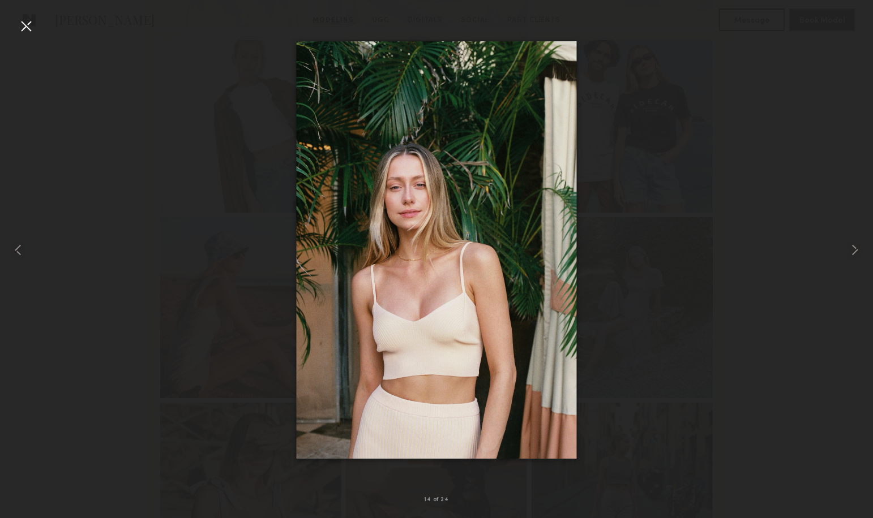
click at [27, 25] on div at bounding box center [26, 26] width 18 height 18
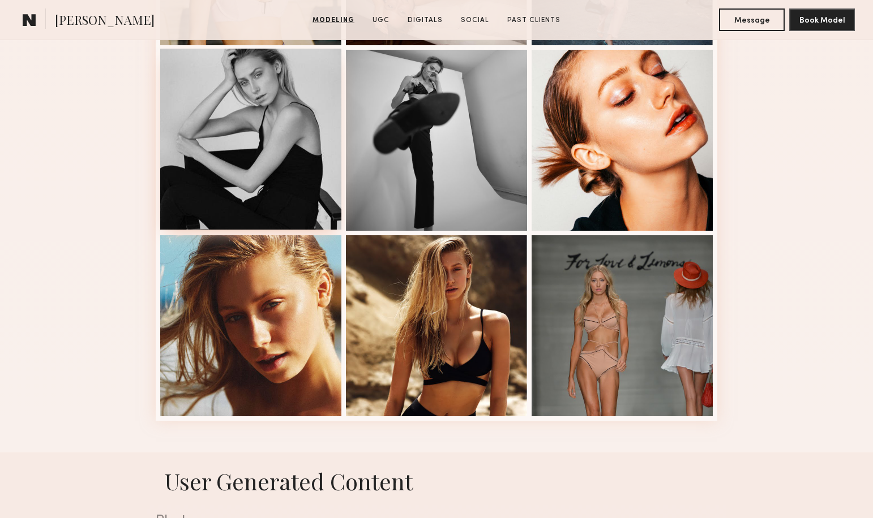
scroll to position [1430, 0]
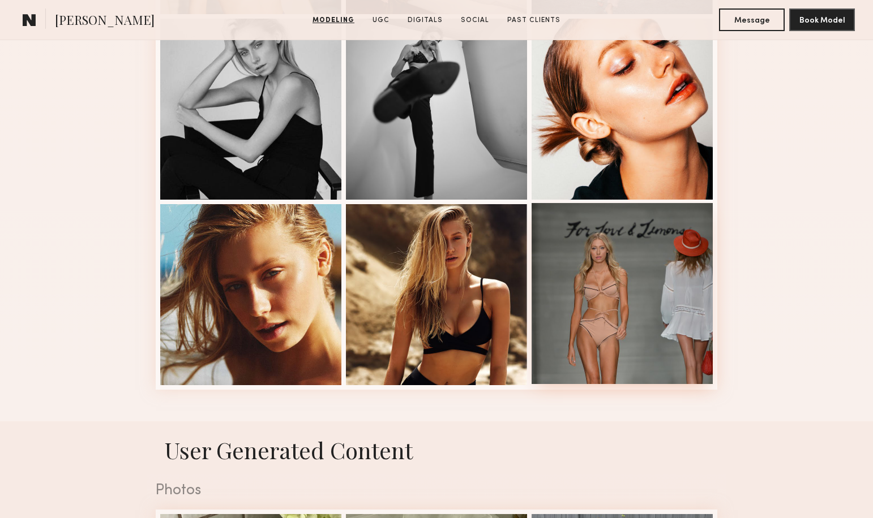
click at [607, 271] on div at bounding box center [621, 293] width 181 height 181
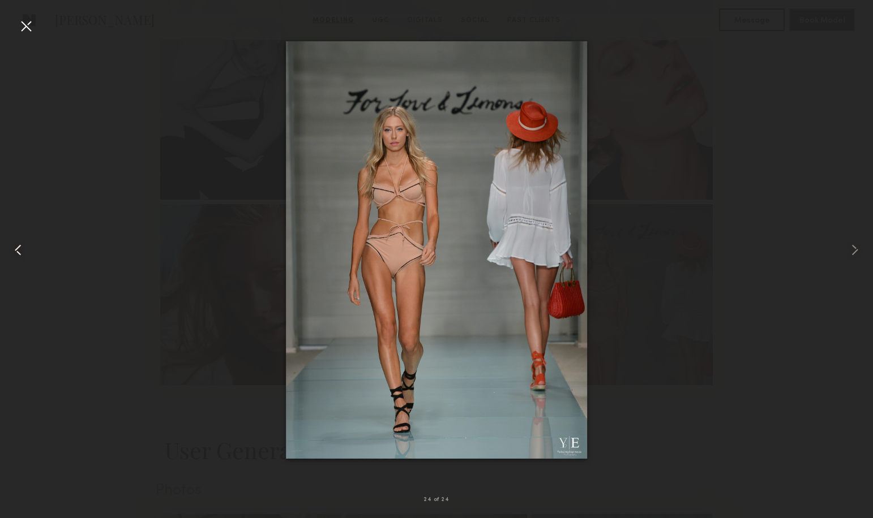
click at [18, 250] on common-icon at bounding box center [18, 250] width 18 height 18
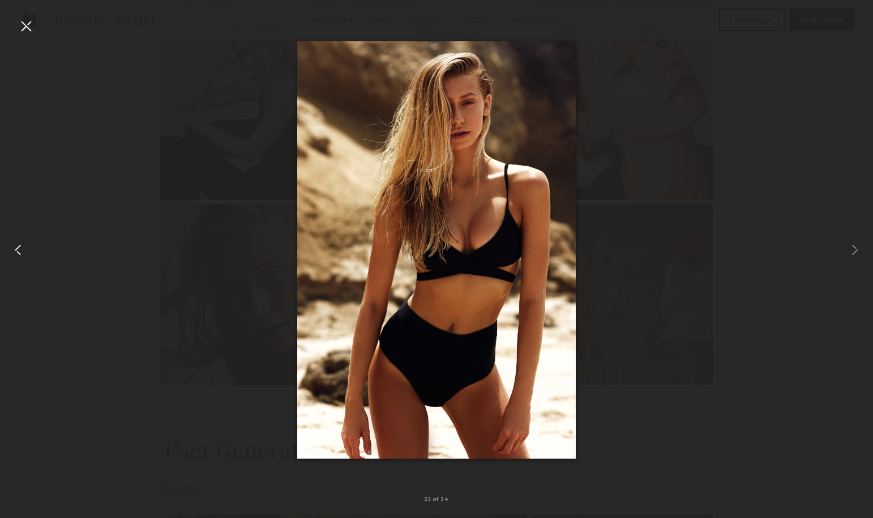
click at [18, 250] on common-icon at bounding box center [18, 250] width 18 height 18
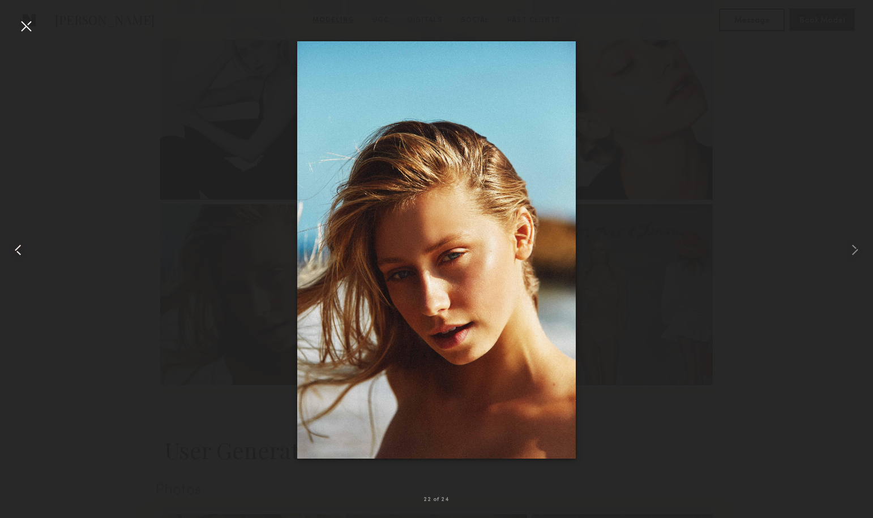
click at [19, 251] on common-icon at bounding box center [18, 250] width 18 height 18
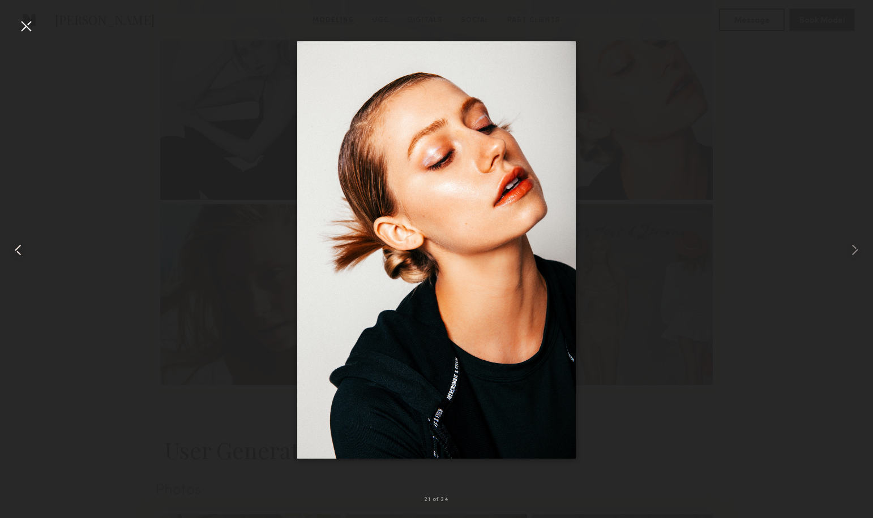
click at [19, 251] on common-icon at bounding box center [18, 250] width 18 height 18
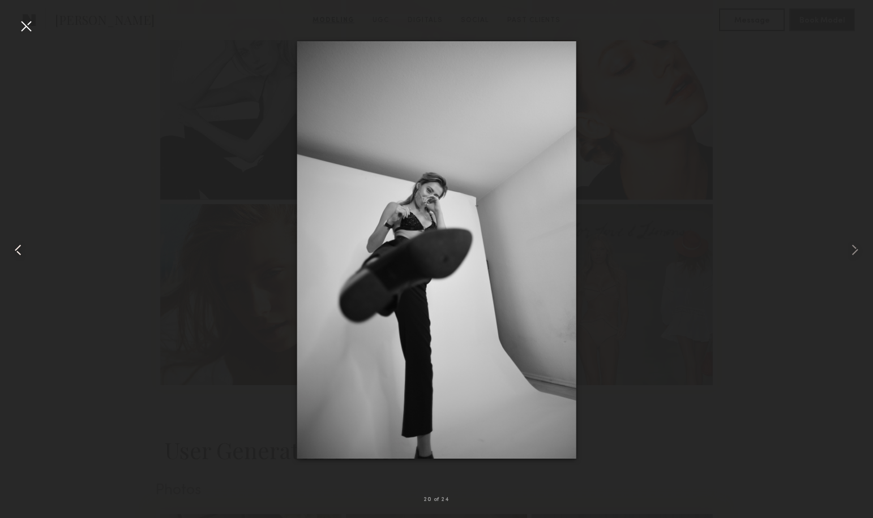
click at [20, 252] on common-icon at bounding box center [18, 250] width 18 height 18
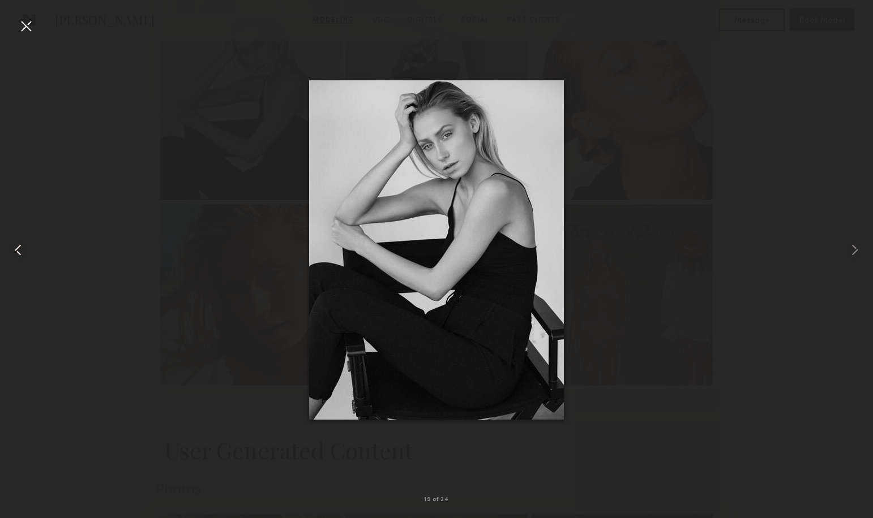
click at [20, 252] on common-icon at bounding box center [18, 250] width 18 height 18
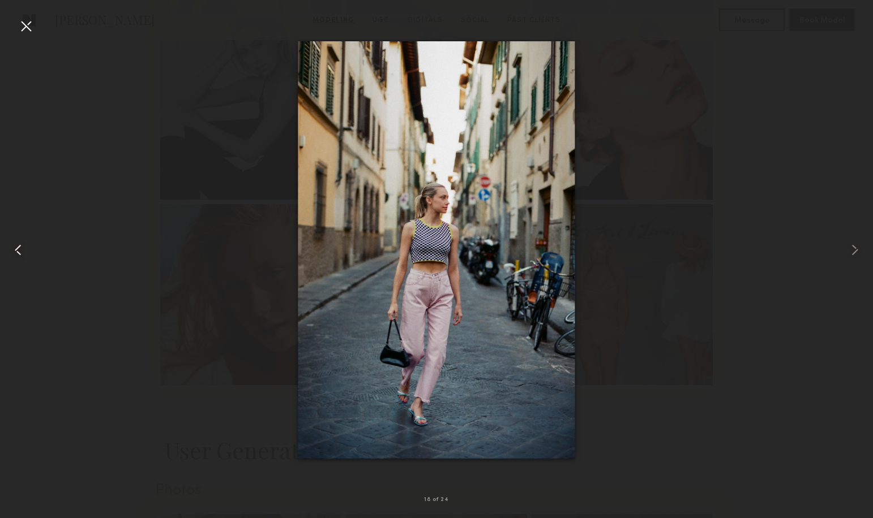
click at [20, 252] on common-icon at bounding box center [18, 250] width 18 height 18
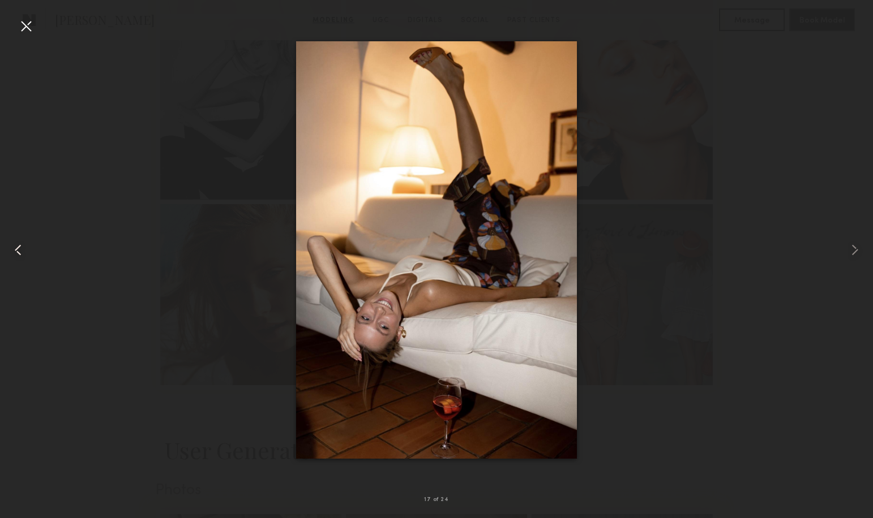
click at [20, 252] on common-icon at bounding box center [18, 250] width 18 height 18
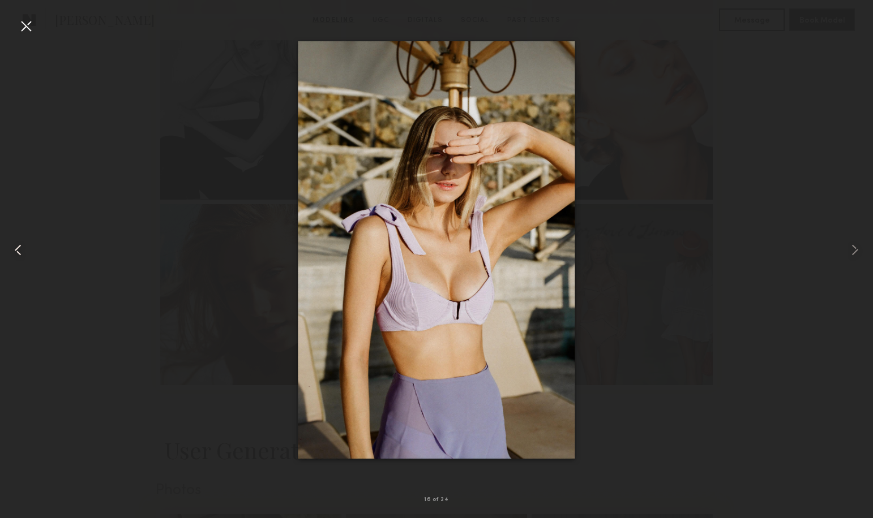
click at [20, 252] on common-icon at bounding box center [18, 250] width 18 height 18
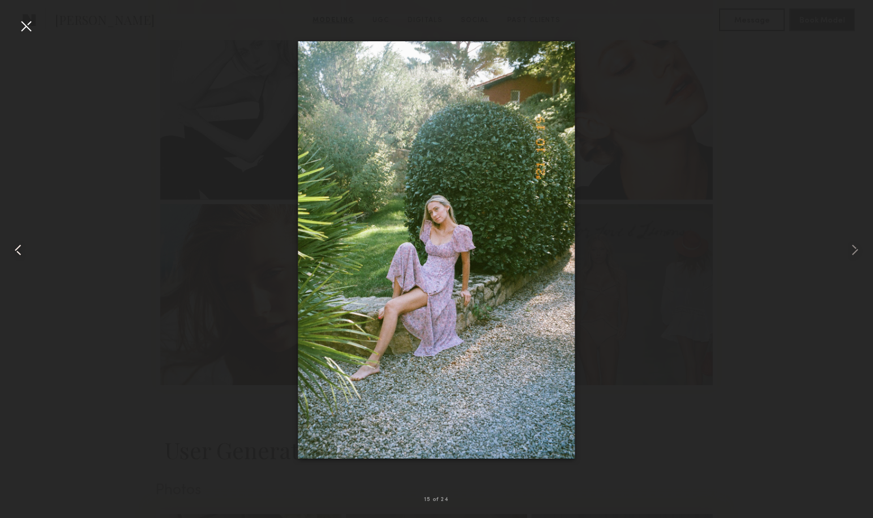
click at [20, 252] on common-icon at bounding box center [18, 250] width 18 height 18
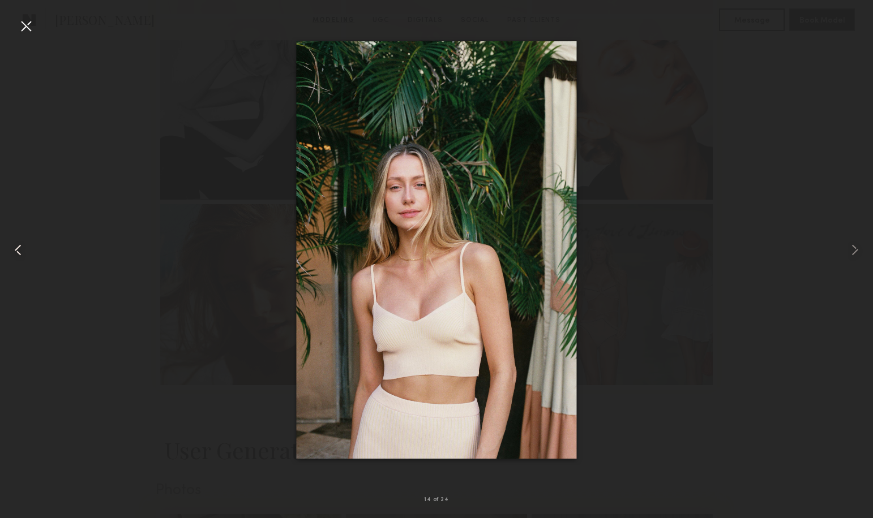
click at [20, 252] on common-icon at bounding box center [18, 250] width 18 height 18
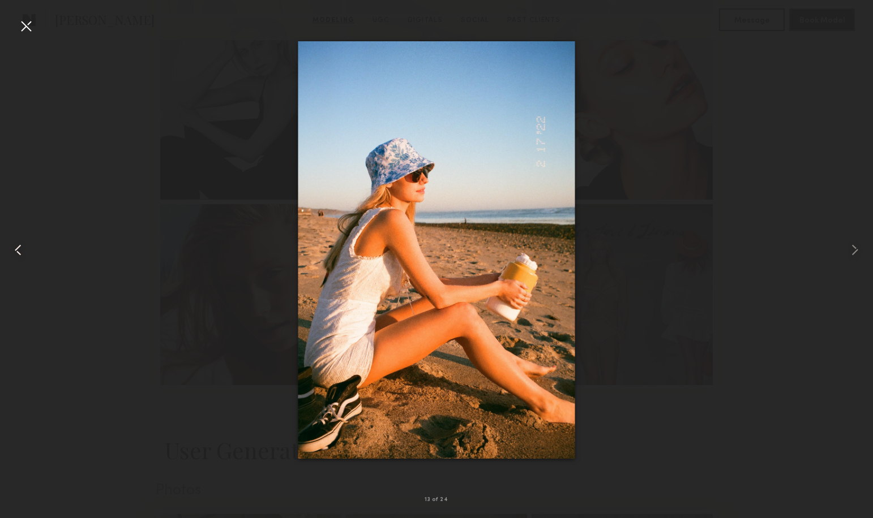
click at [20, 252] on common-icon at bounding box center [18, 250] width 18 height 18
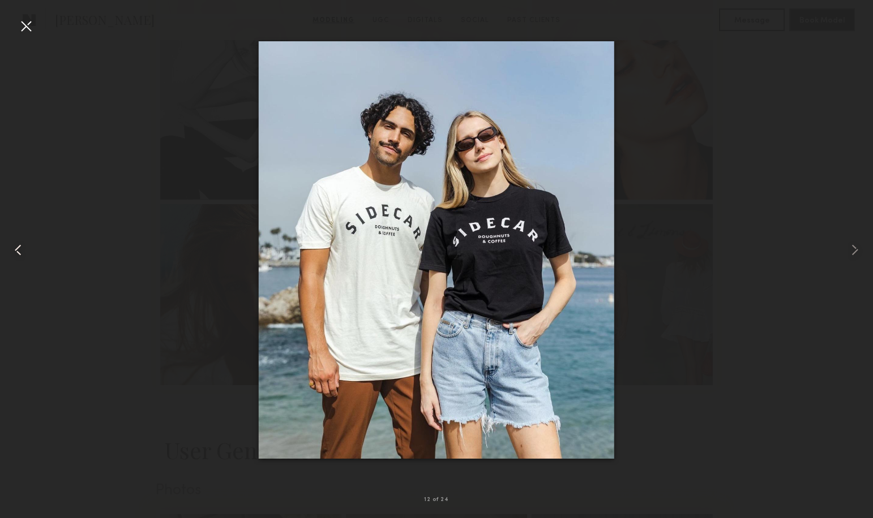
click at [20, 253] on common-icon at bounding box center [18, 250] width 18 height 18
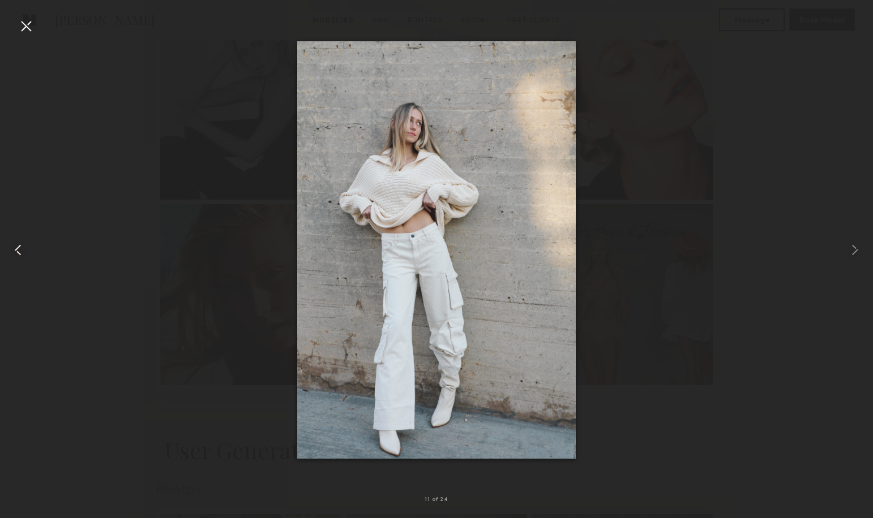
click at [20, 253] on common-icon at bounding box center [18, 250] width 18 height 18
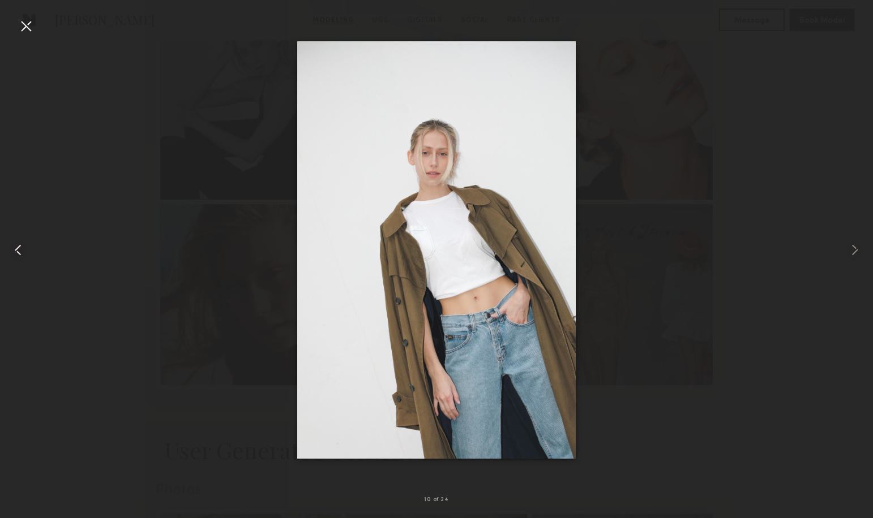
click at [20, 253] on common-icon at bounding box center [18, 250] width 18 height 18
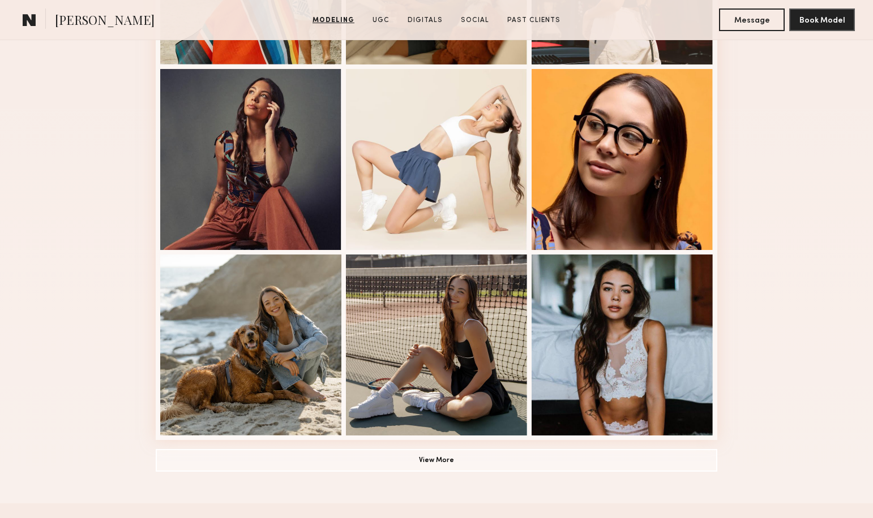
scroll to position [637, 0]
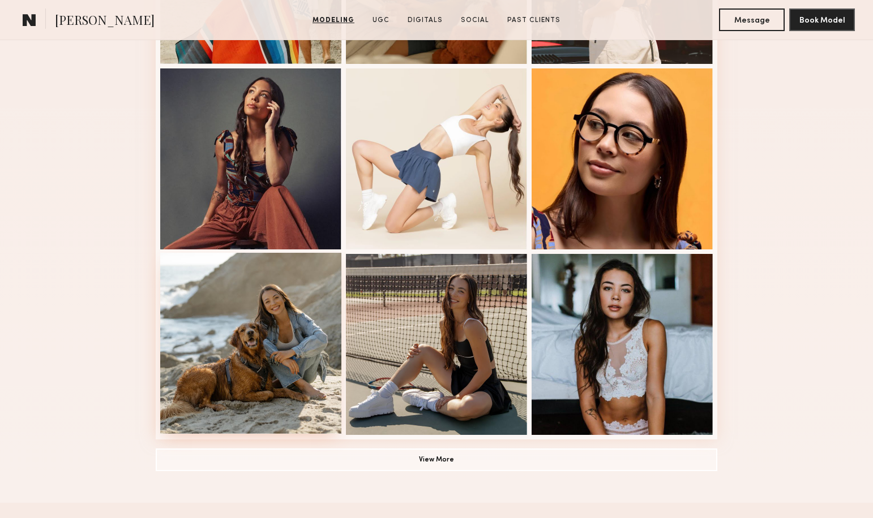
click at [316, 319] on div at bounding box center [250, 343] width 181 height 181
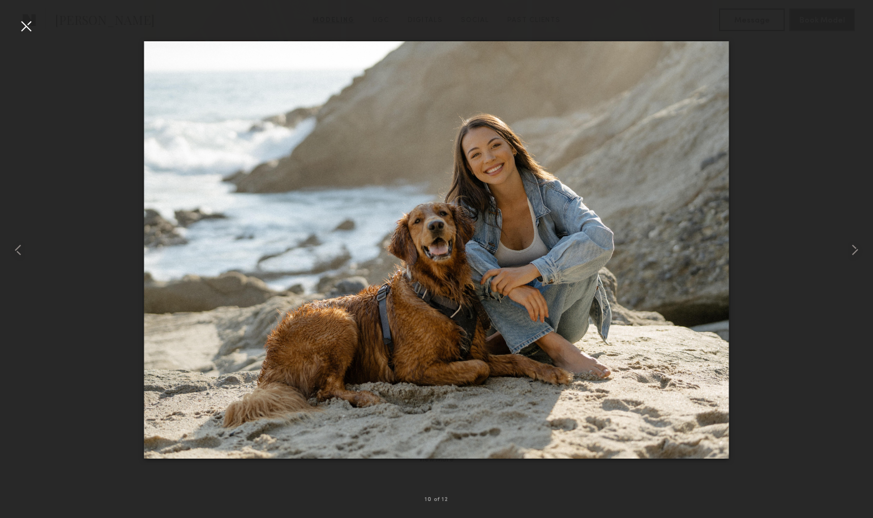
click at [26, 25] on div at bounding box center [26, 26] width 18 height 18
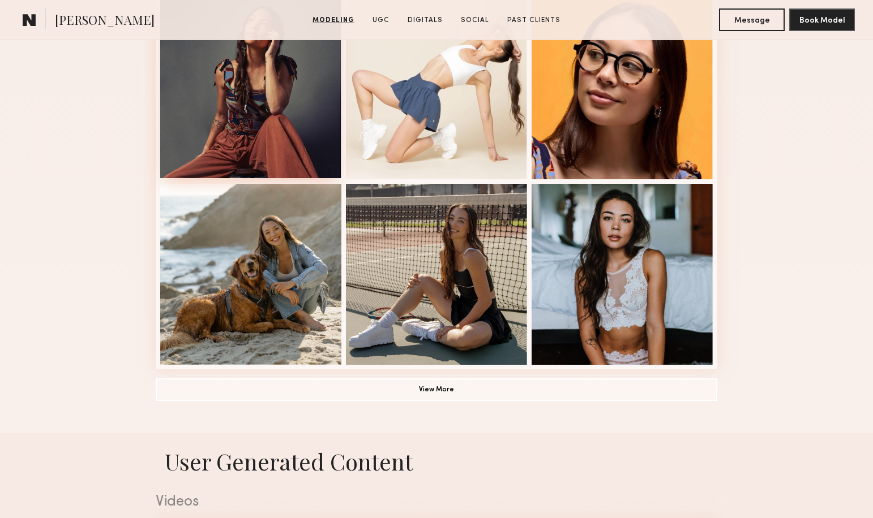
scroll to position [710, 0]
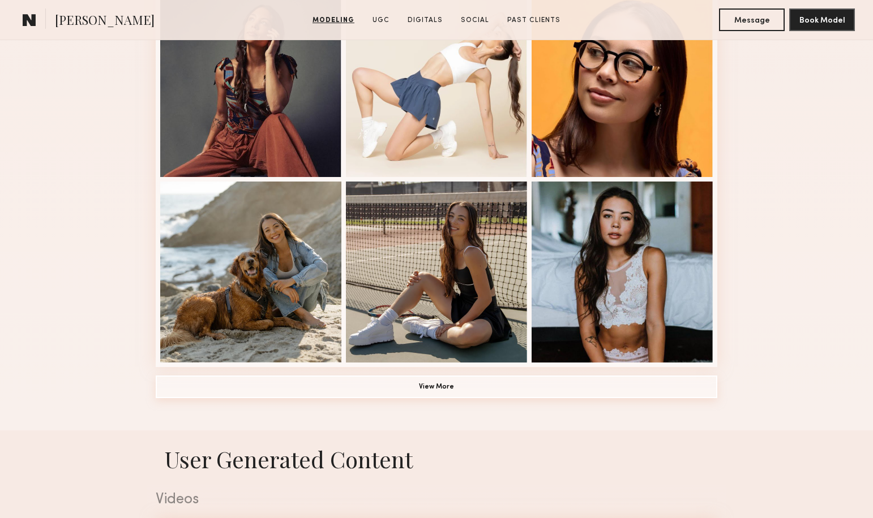
click at [409, 384] on button "View More" at bounding box center [436, 387] width 561 height 23
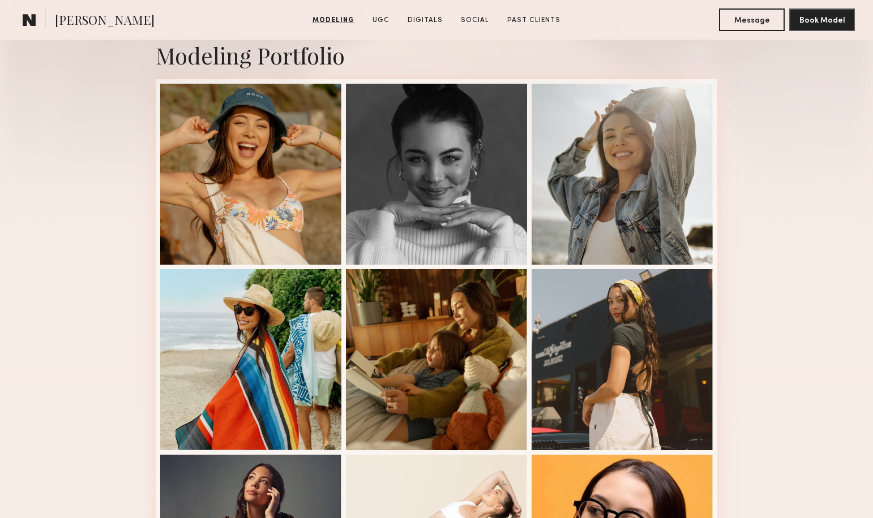
scroll to position [250, 0]
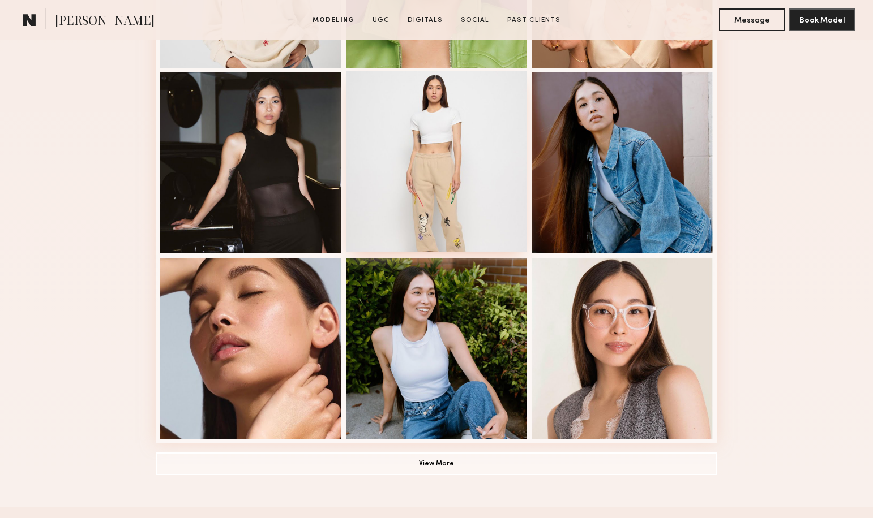
scroll to position [634, 0]
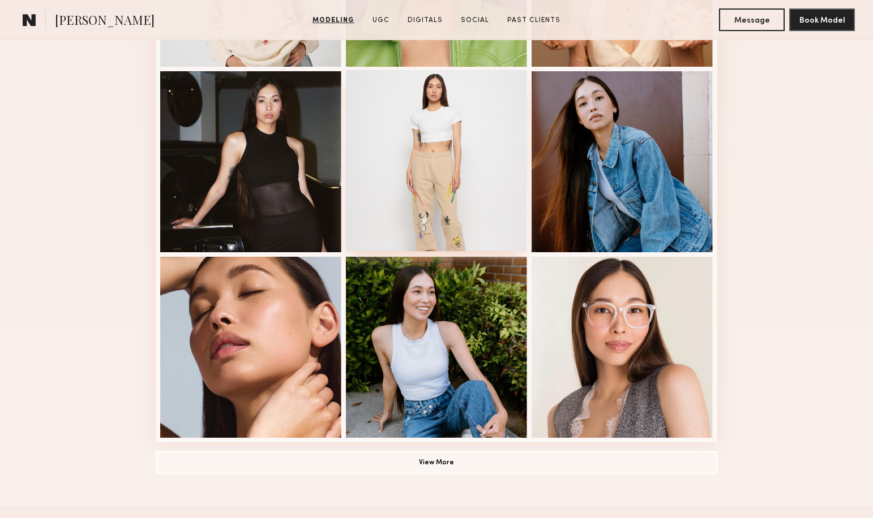
click at [468, 174] on div at bounding box center [436, 160] width 181 height 181
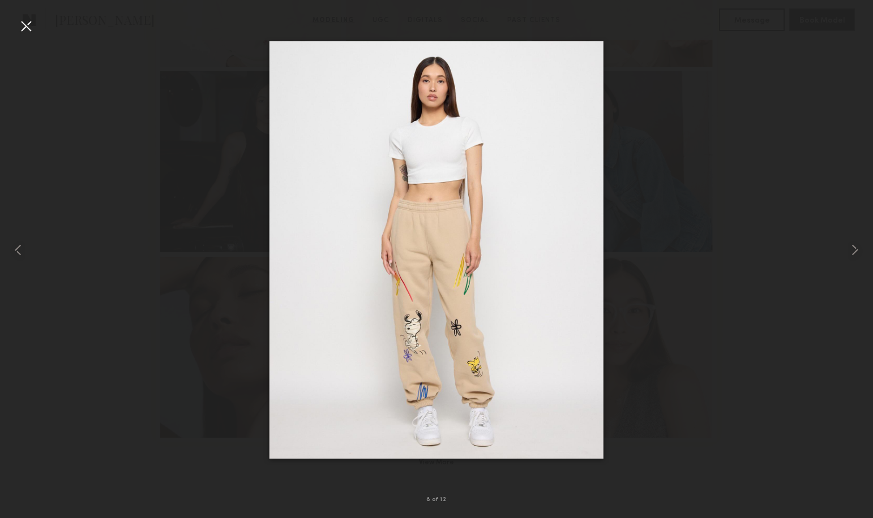
click at [24, 26] on div at bounding box center [26, 26] width 18 height 18
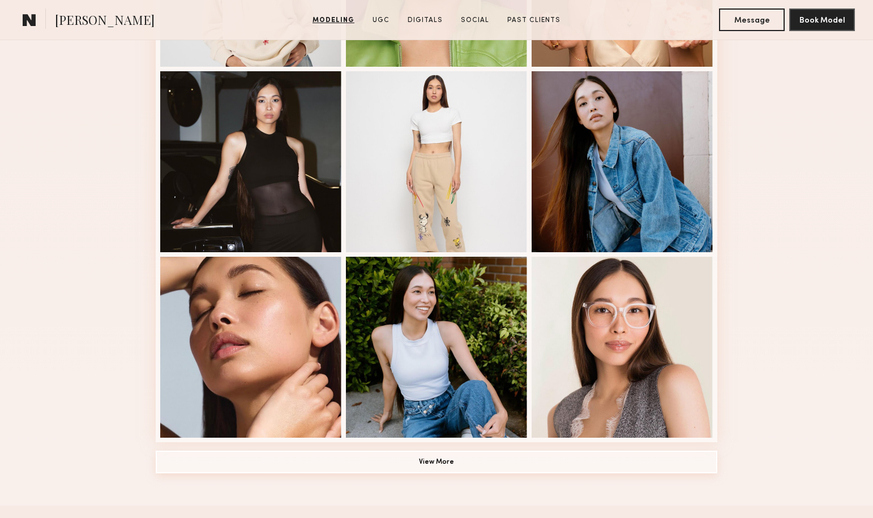
click at [410, 458] on button "View More" at bounding box center [436, 462] width 561 height 23
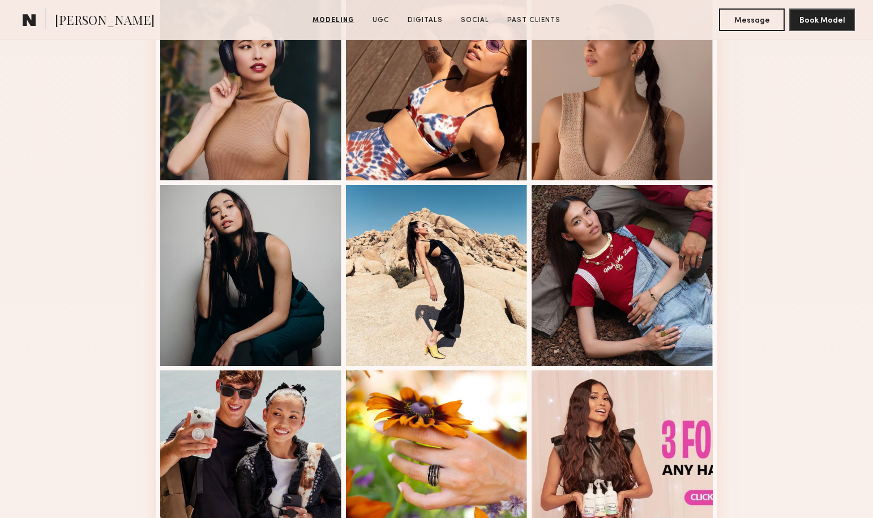
scroll to position [1067, 0]
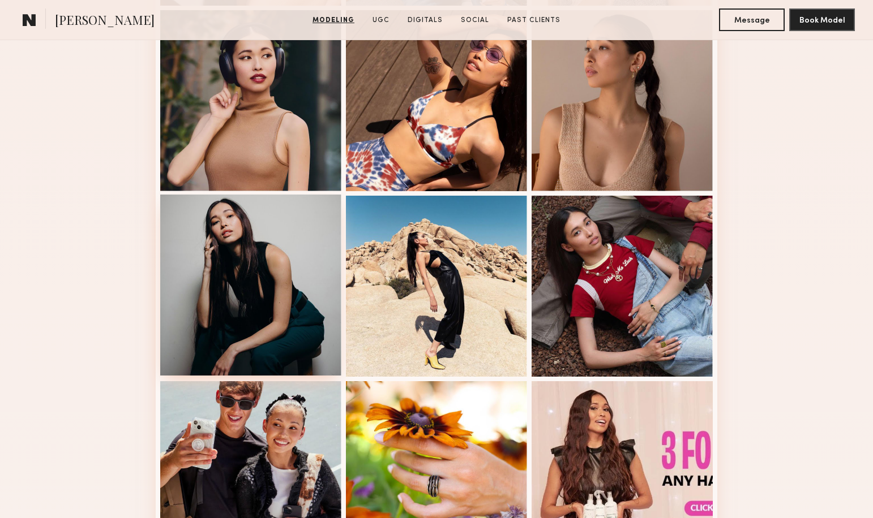
click at [276, 316] on div at bounding box center [250, 285] width 181 height 181
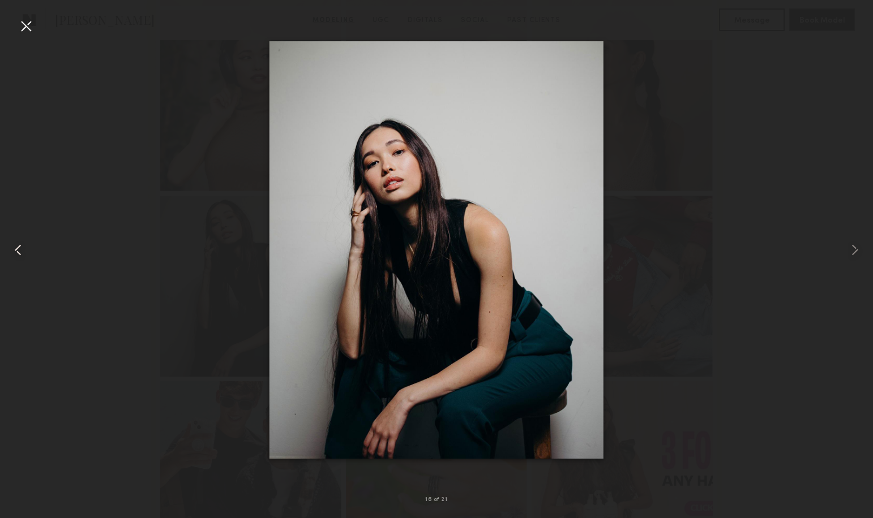
click at [18, 250] on common-icon at bounding box center [18, 250] width 18 height 18
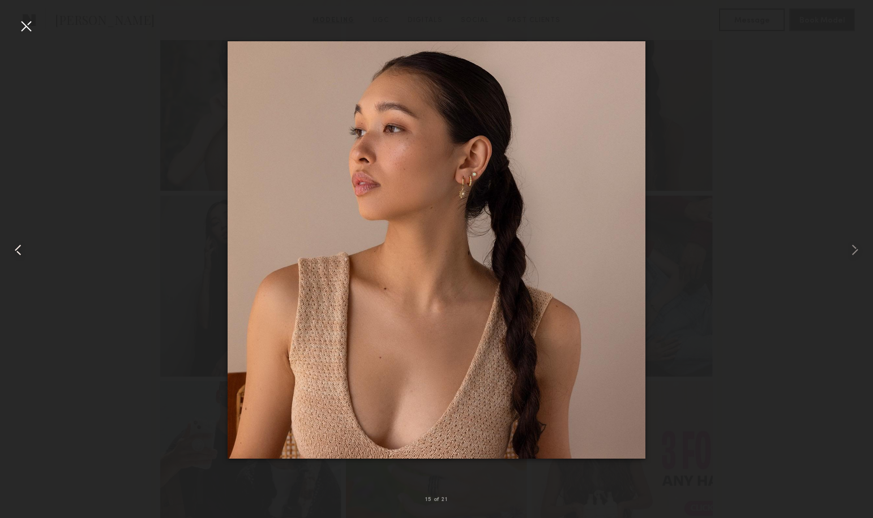
click at [18, 250] on common-icon at bounding box center [18, 250] width 18 height 18
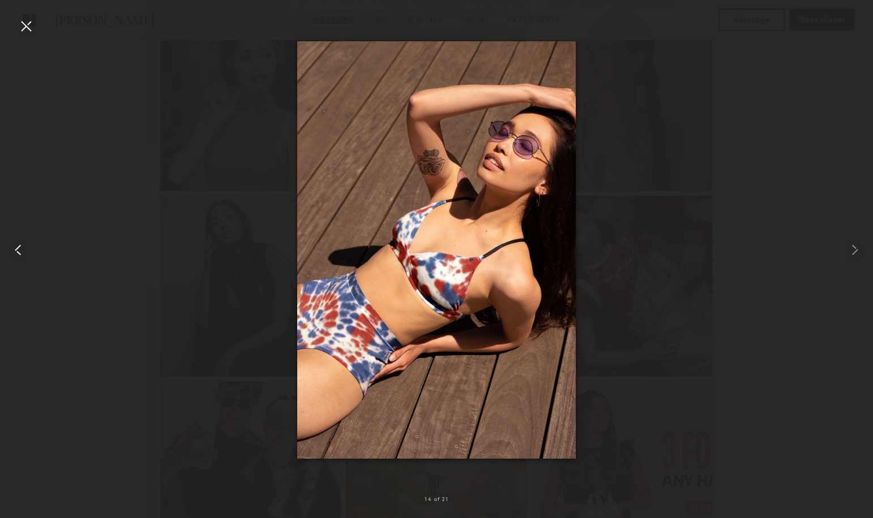
click at [18, 250] on common-icon at bounding box center [18, 250] width 18 height 18
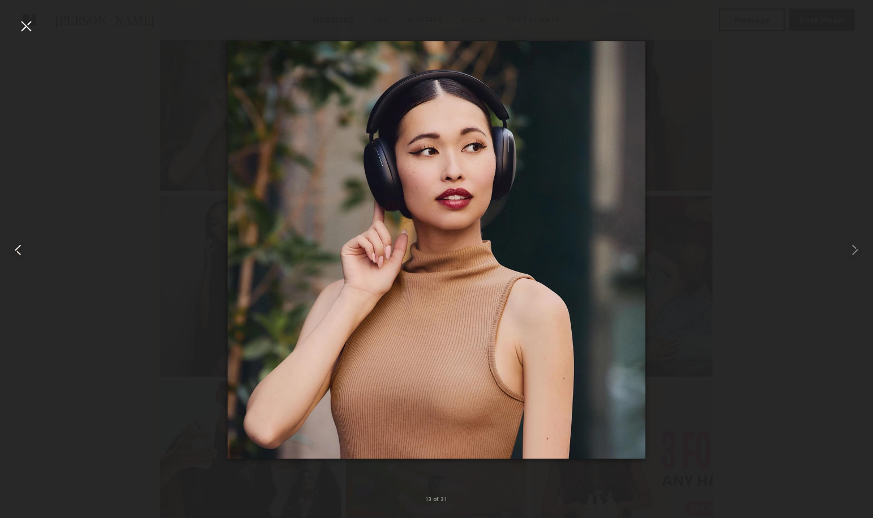
click at [19, 250] on common-icon at bounding box center [18, 250] width 18 height 18
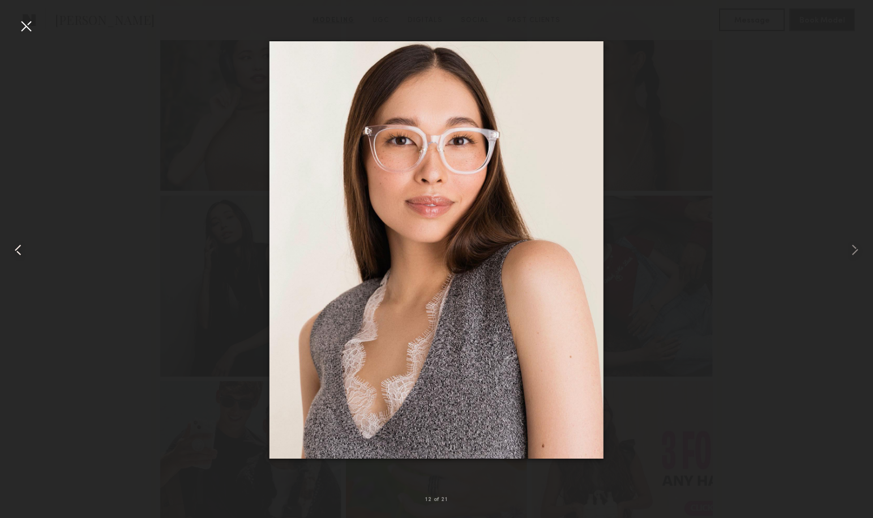
click at [19, 250] on common-icon at bounding box center [18, 250] width 18 height 18
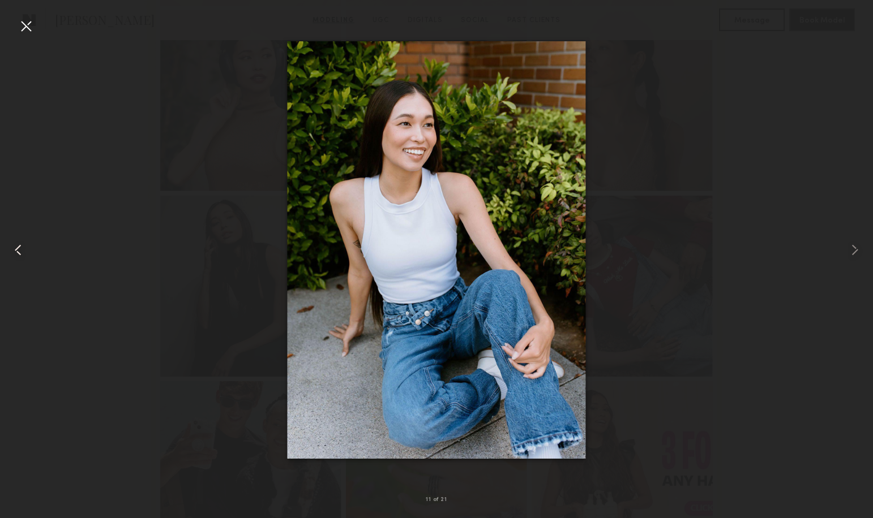
click at [19, 250] on common-icon at bounding box center [18, 250] width 18 height 18
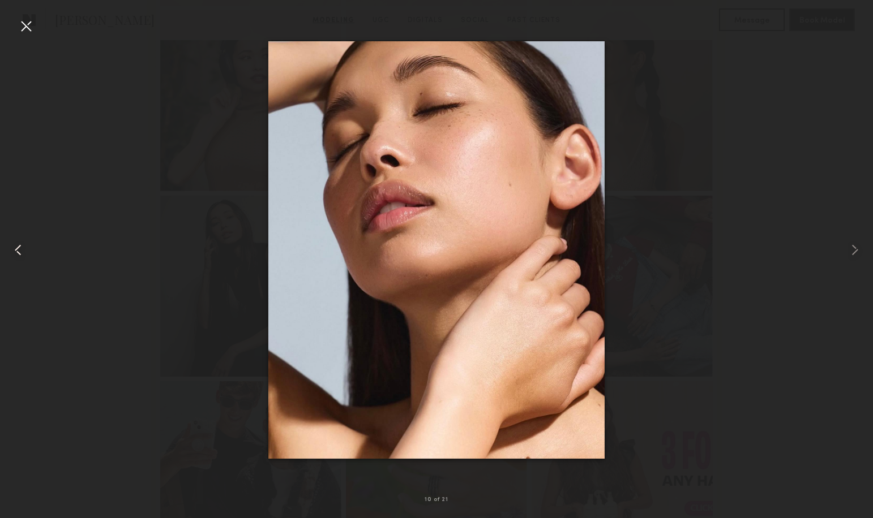
click at [19, 250] on common-icon at bounding box center [18, 250] width 18 height 18
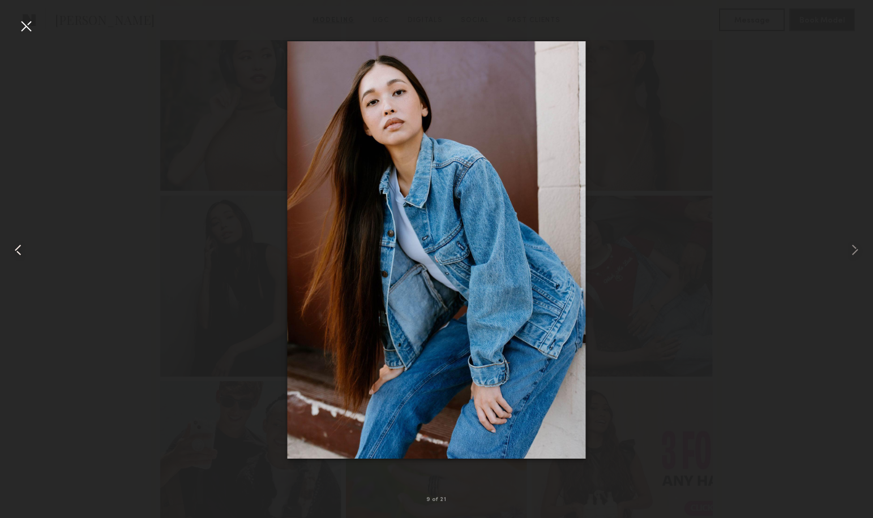
click at [19, 250] on common-icon at bounding box center [18, 250] width 18 height 18
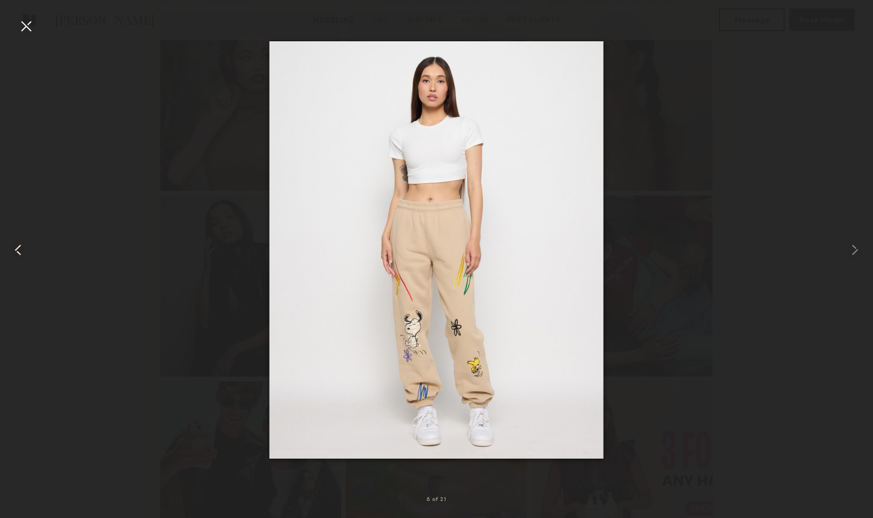
click at [19, 250] on common-icon at bounding box center [18, 250] width 18 height 18
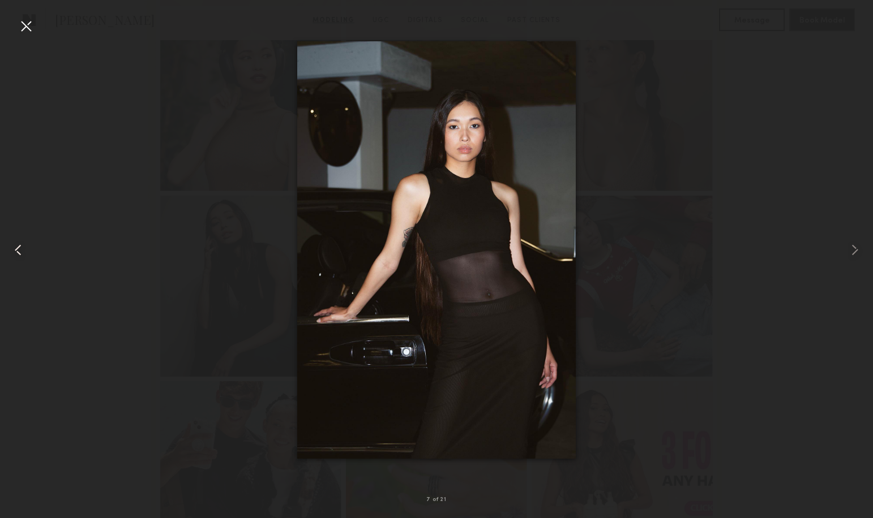
click at [19, 250] on common-icon at bounding box center [18, 250] width 18 height 18
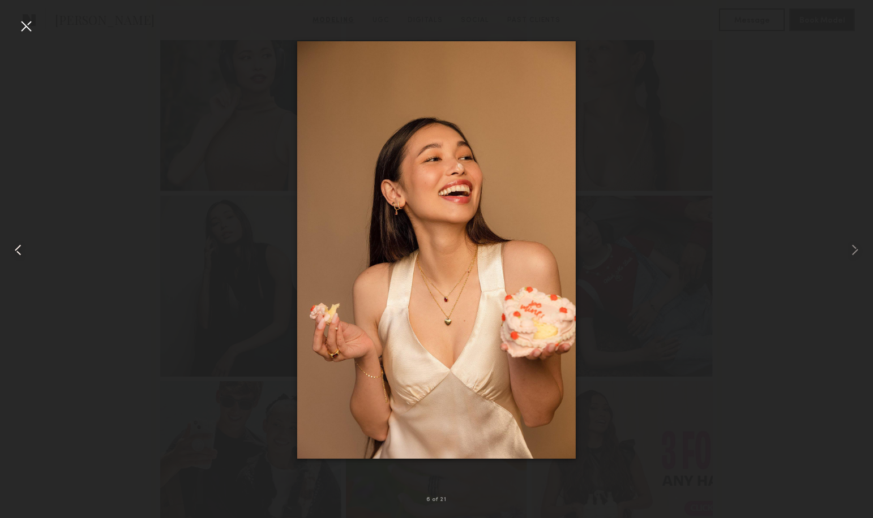
click at [19, 250] on common-icon at bounding box center [18, 250] width 18 height 18
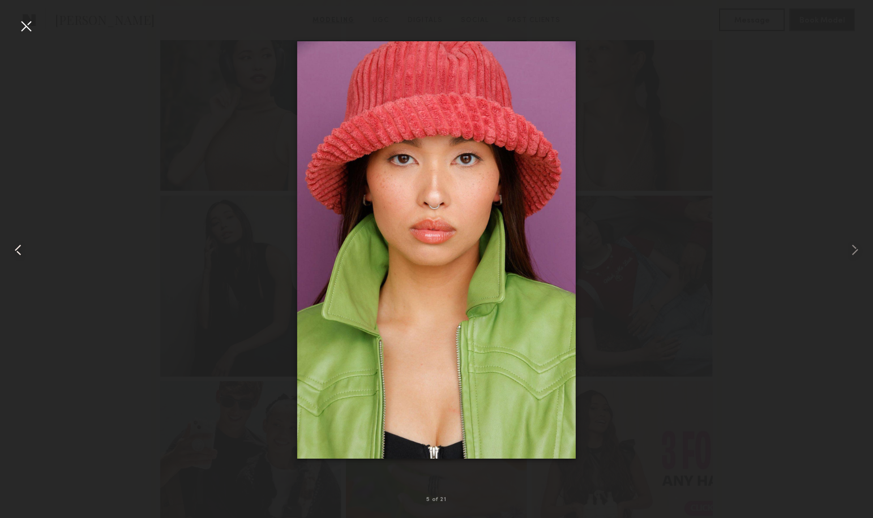
click at [19, 250] on common-icon at bounding box center [18, 250] width 18 height 18
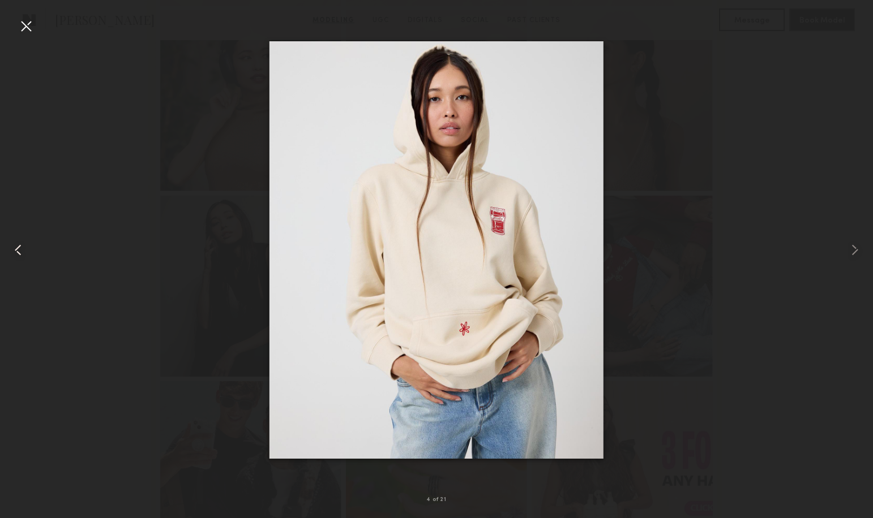
click at [19, 250] on common-icon at bounding box center [18, 250] width 18 height 18
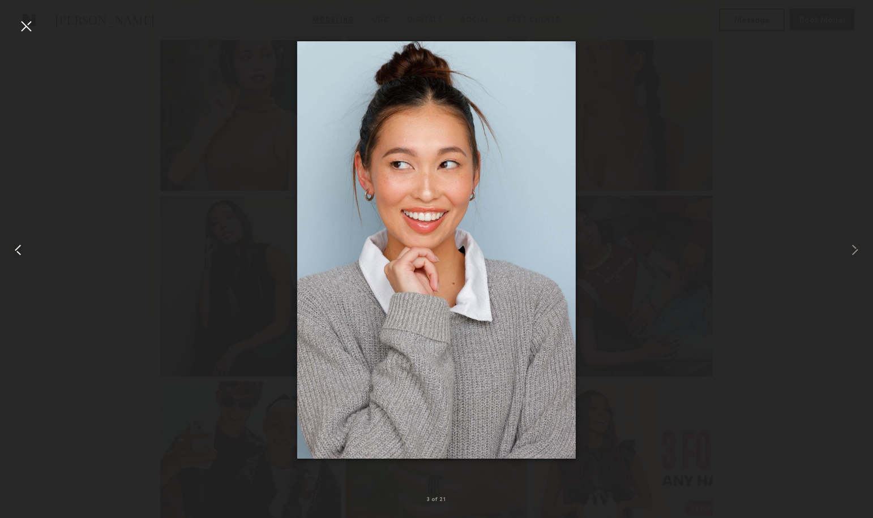
click at [19, 250] on common-icon at bounding box center [18, 250] width 18 height 18
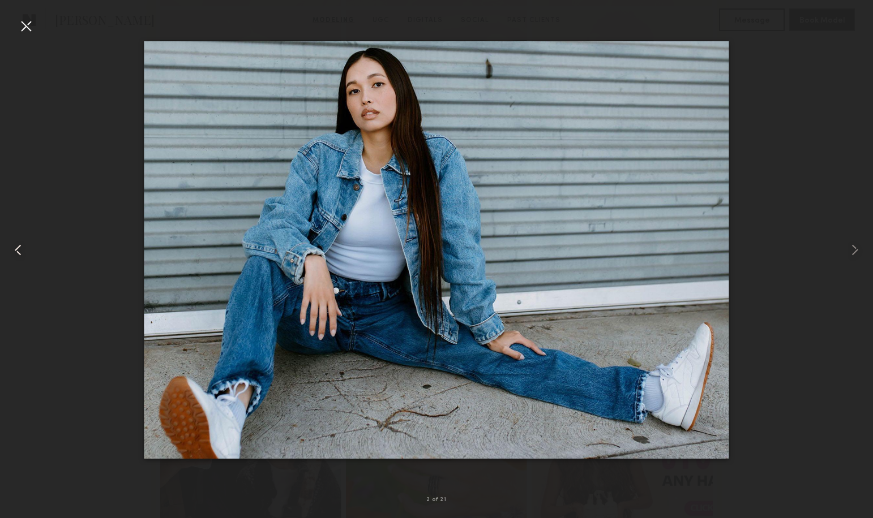
click at [19, 250] on common-icon at bounding box center [18, 250] width 18 height 18
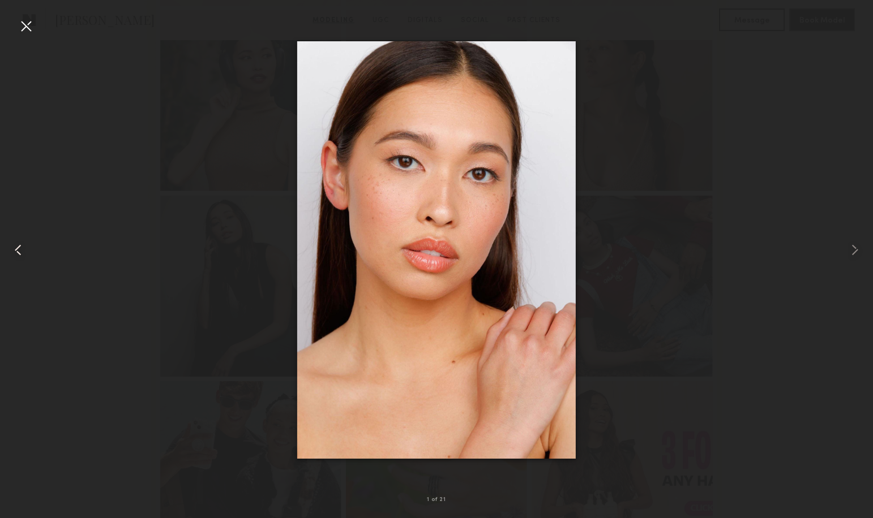
click at [19, 250] on common-icon at bounding box center [18, 250] width 18 height 18
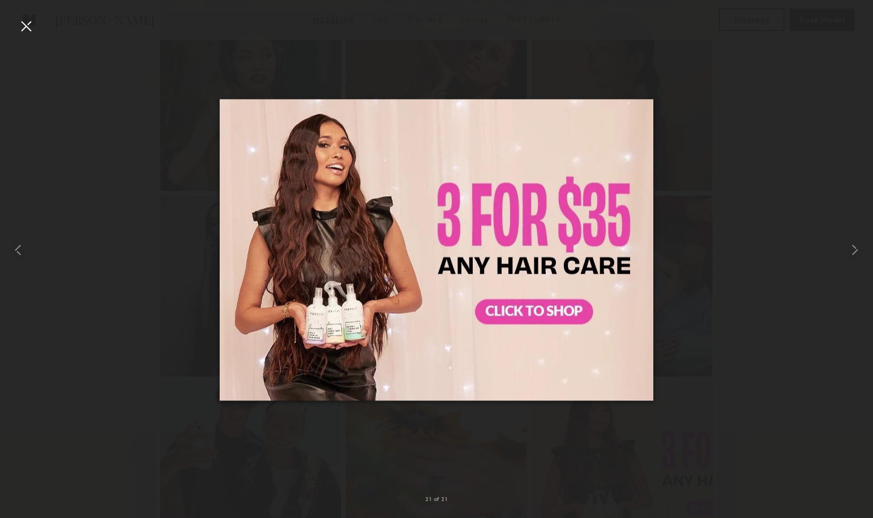
click at [22, 29] on div at bounding box center [26, 26] width 18 height 18
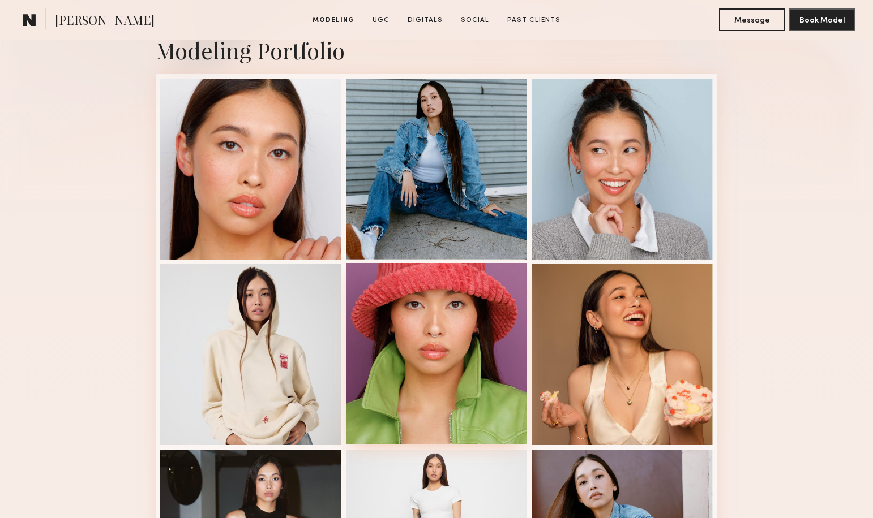
scroll to position [254, 0]
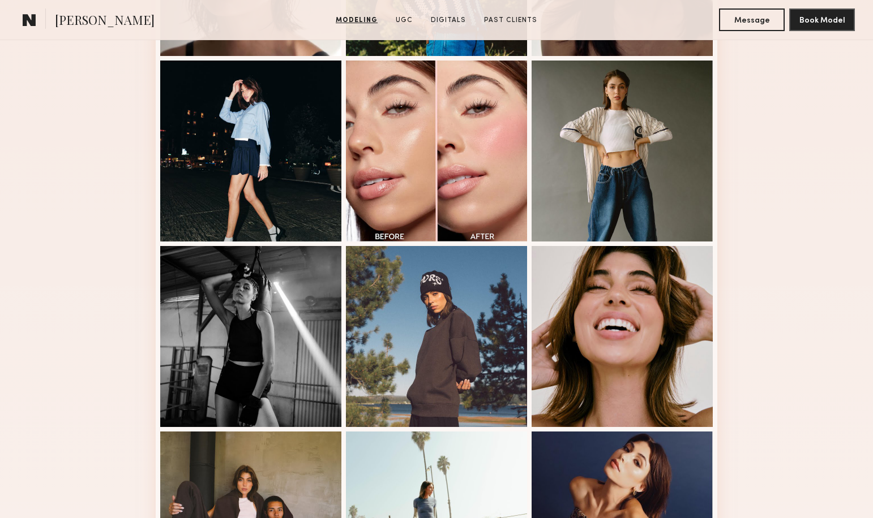
scroll to position [460, 0]
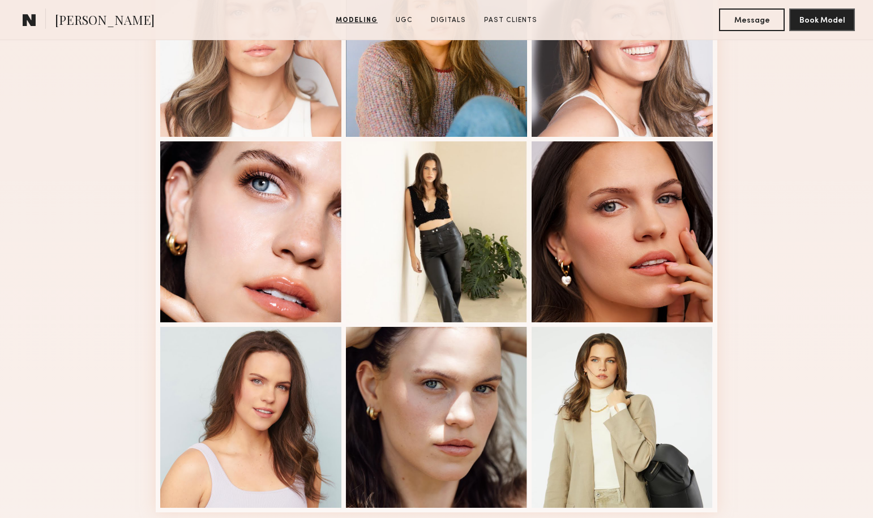
scroll to position [587, 0]
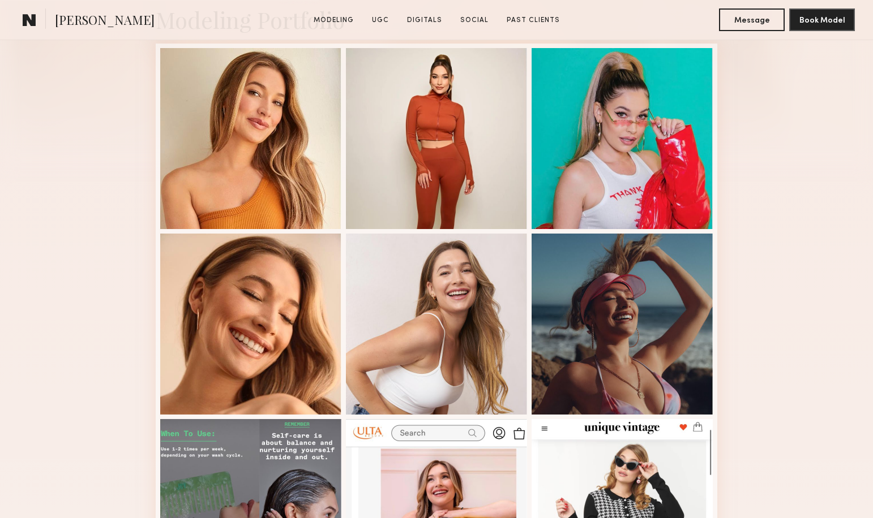
scroll to position [299, 0]
